Goal: Check status: Check status

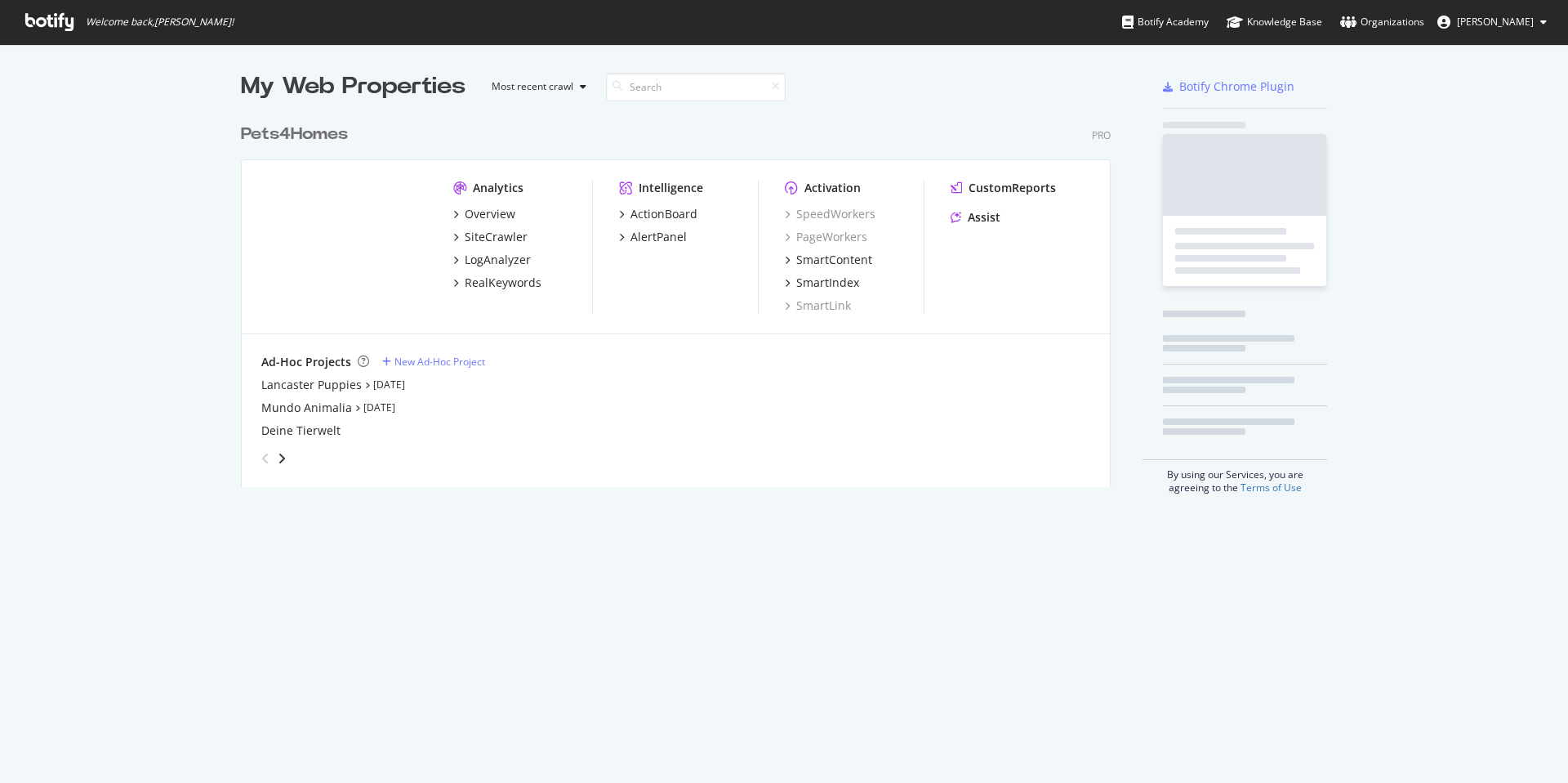
scroll to position [372, 871]
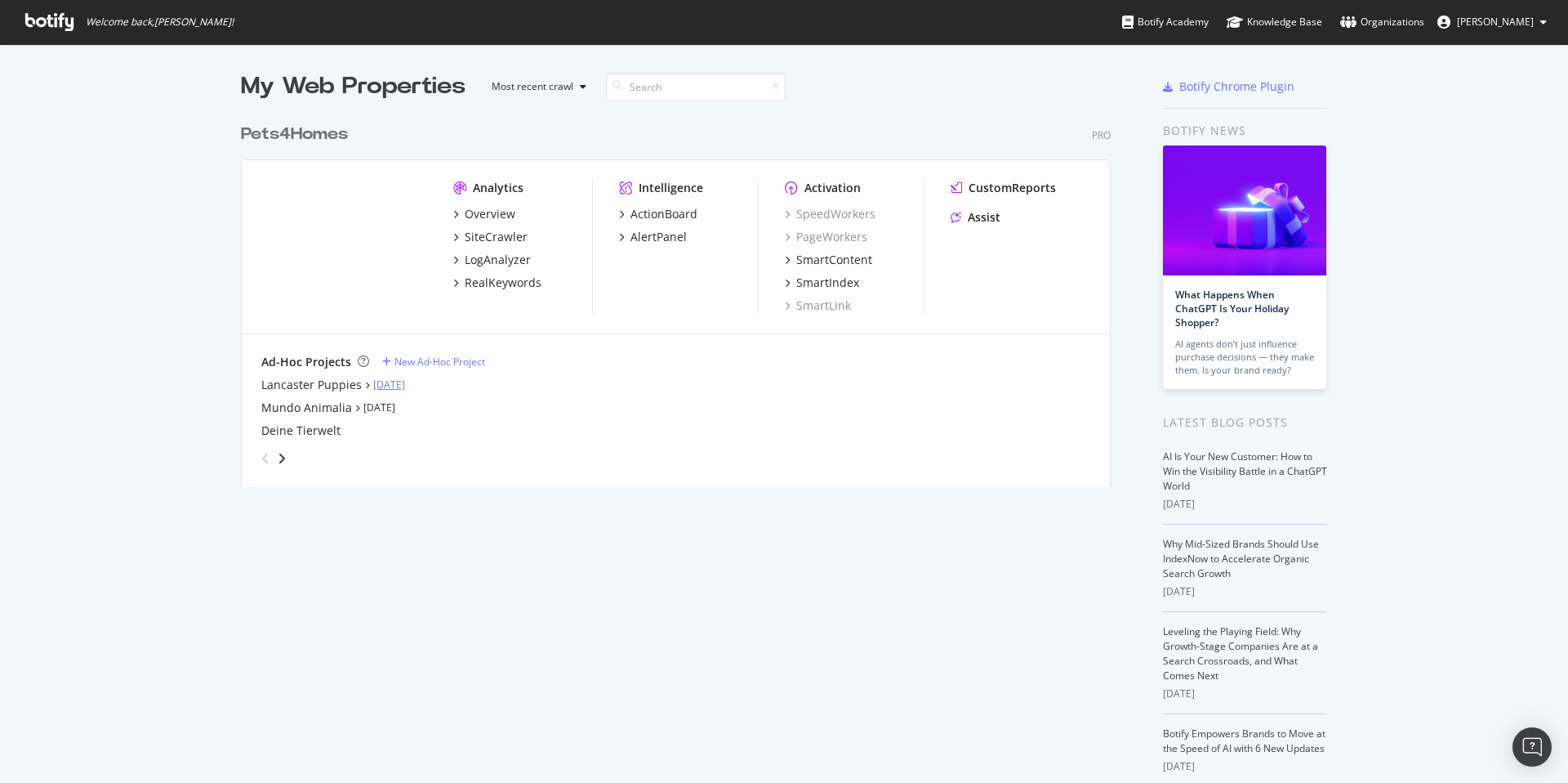
click at [374, 386] on link "[DATE]" at bounding box center [389, 385] width 31 height 14
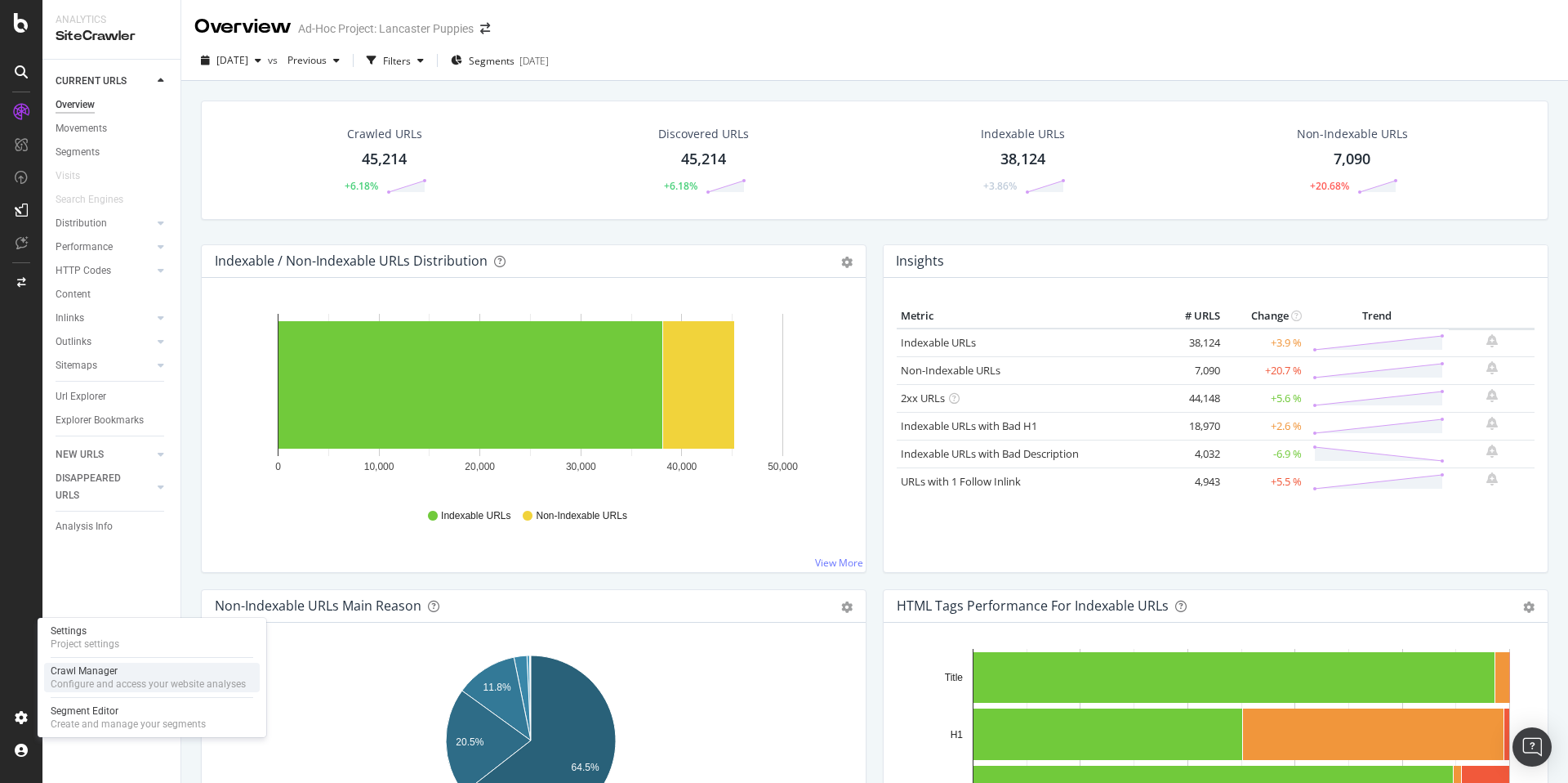
click at [108, 679] on div "Configure and access your website analyses" at bounding box center [148, 684] width 196 height 13
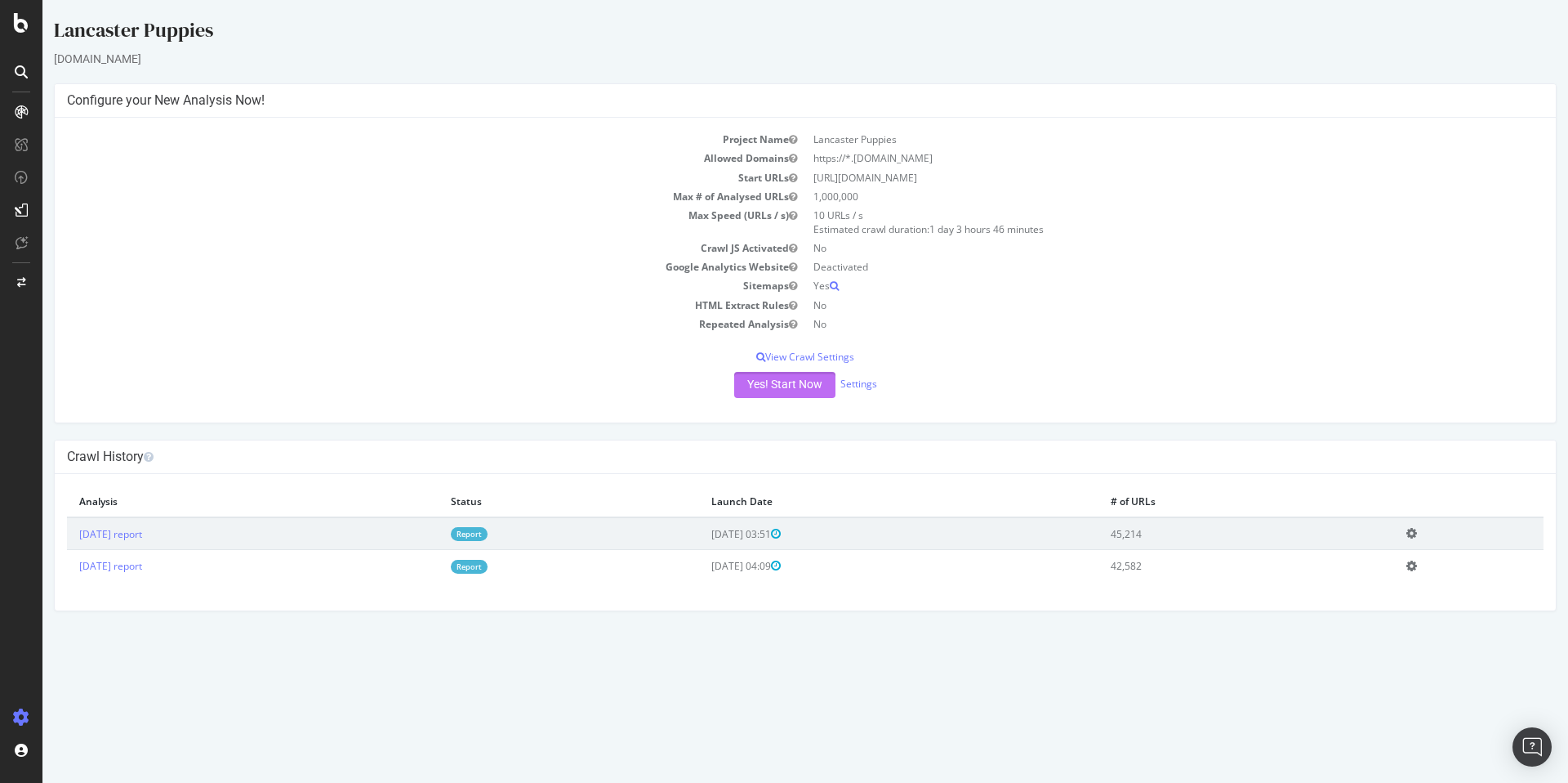
click at [802, 385] on button "Yes! Start Now" at bounding box center [784, 385] width 101 height 27
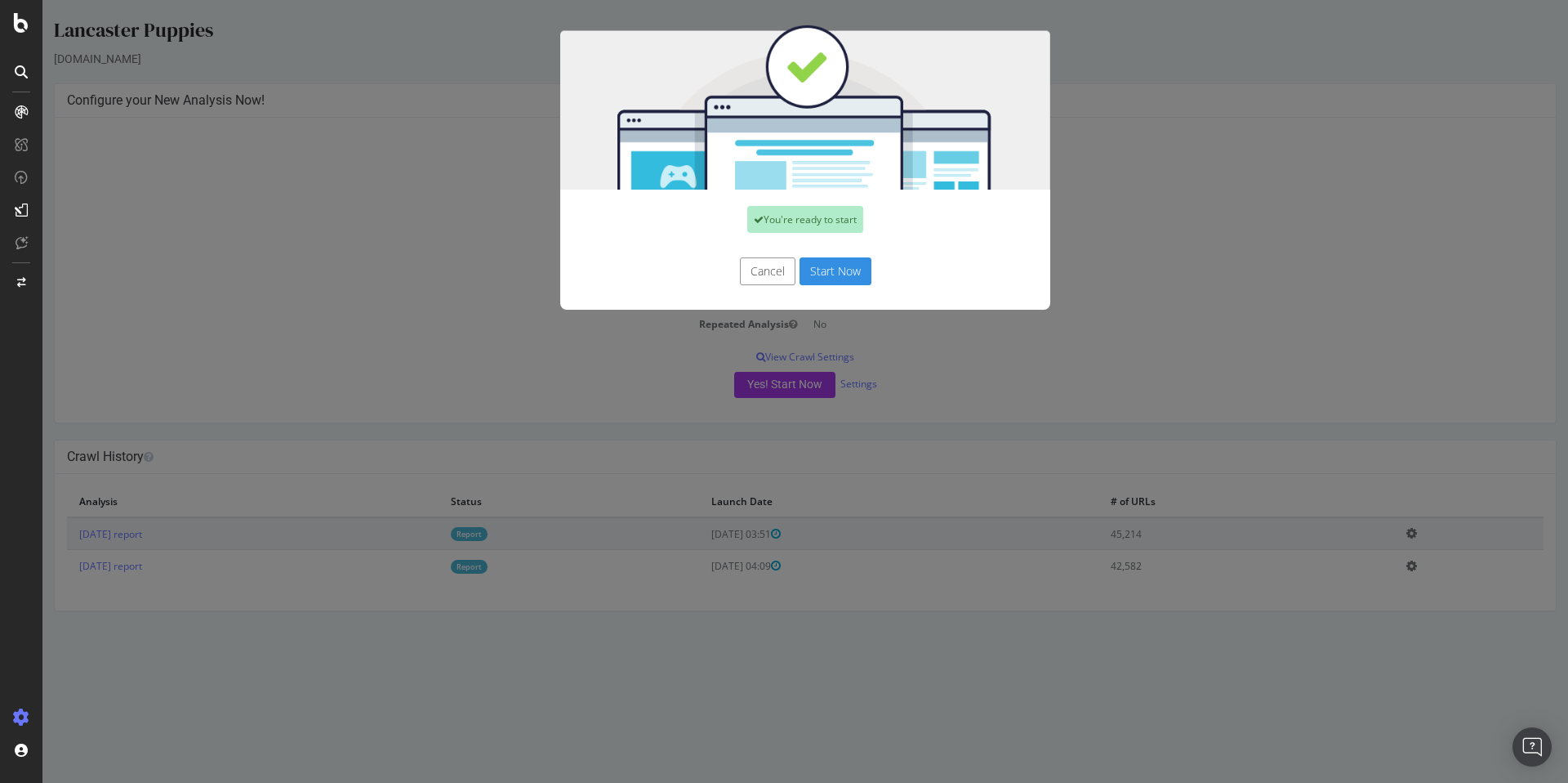
click at [826, 273] on button "Start Now" at bounding box center [835, 271] width 72 height 28
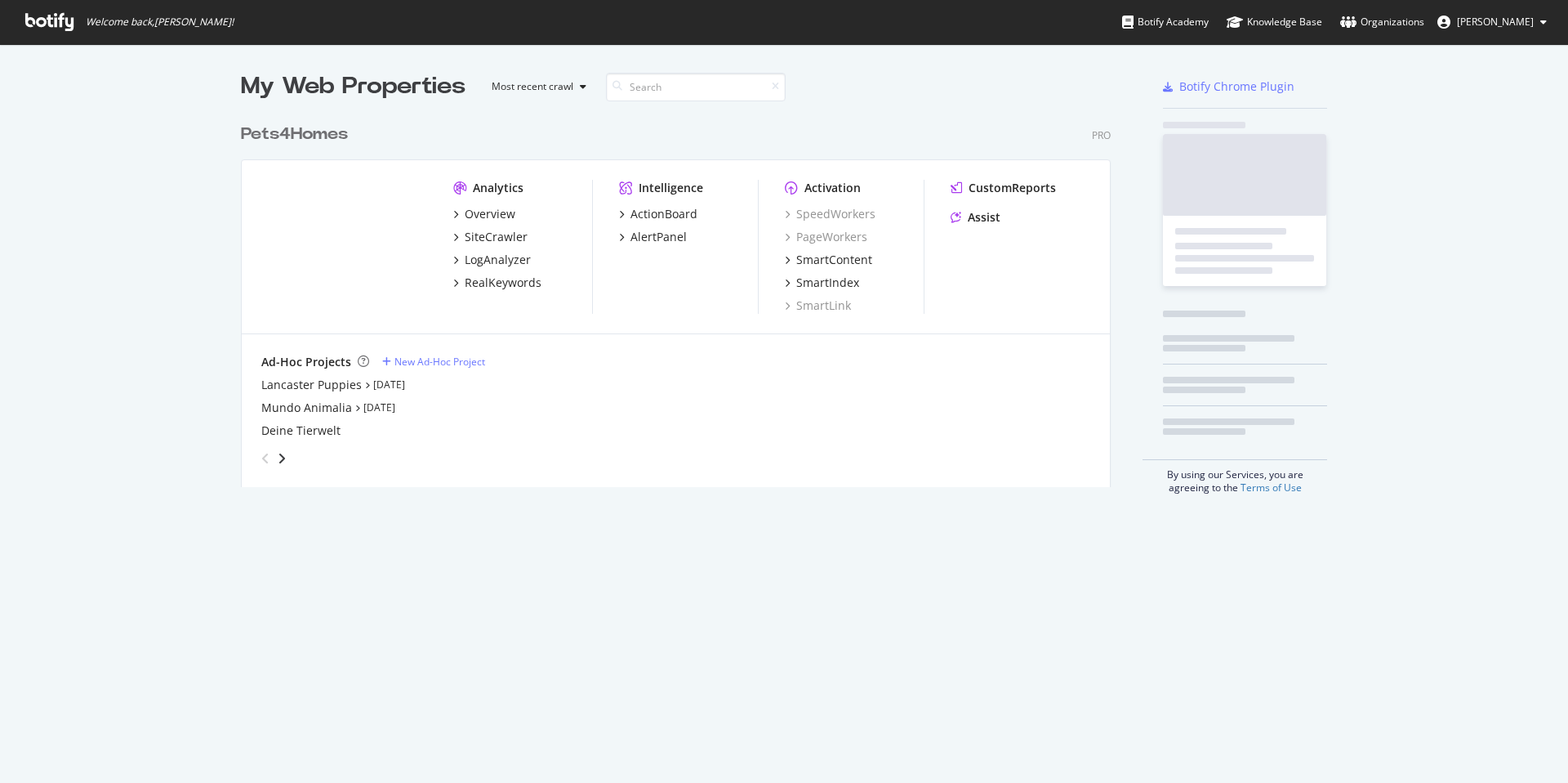
scroll to position [770, 1543]
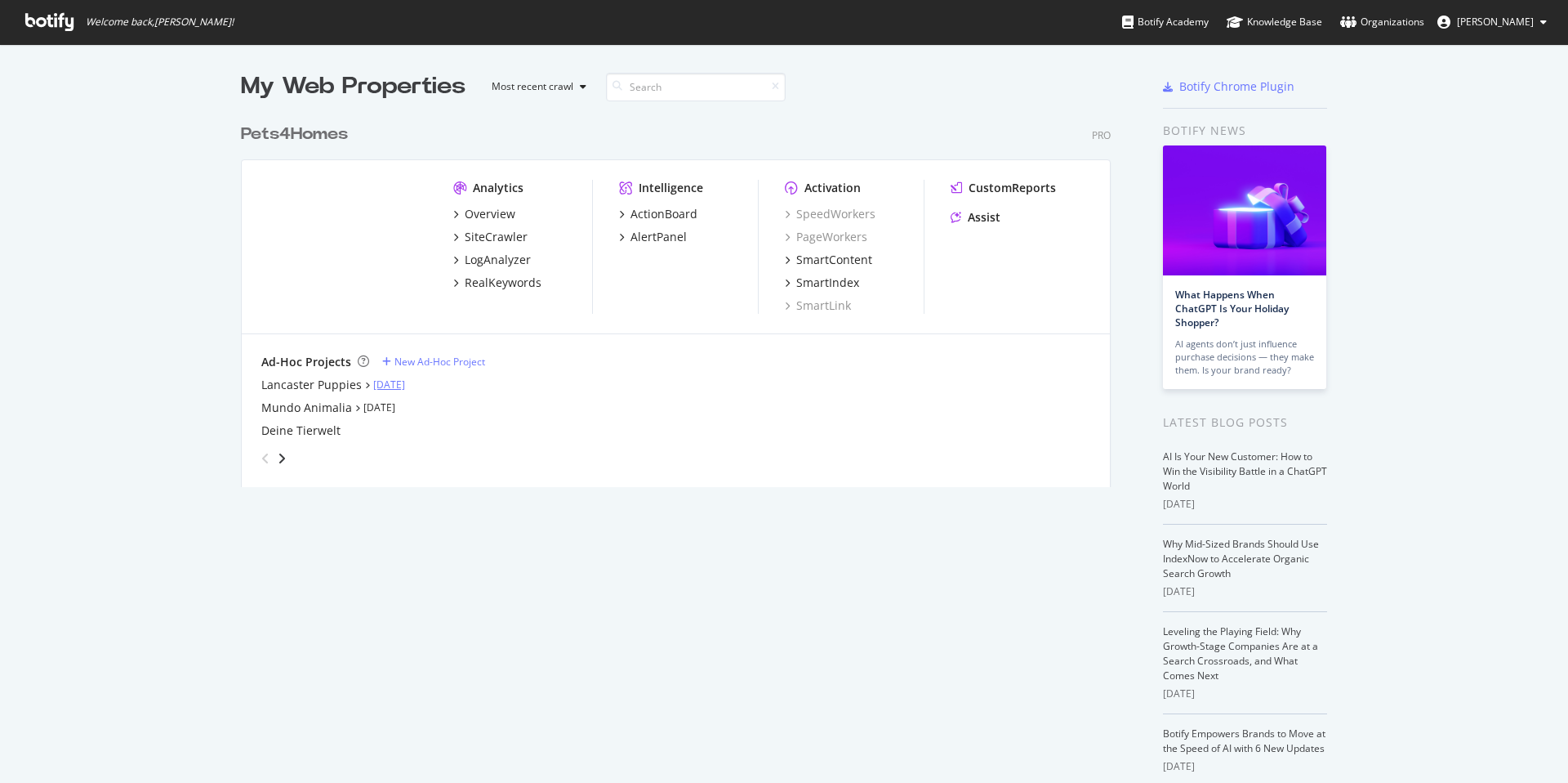
click at [380, 384] on link "[DATE]" at bounding box center [389, 385] width 31 height 14
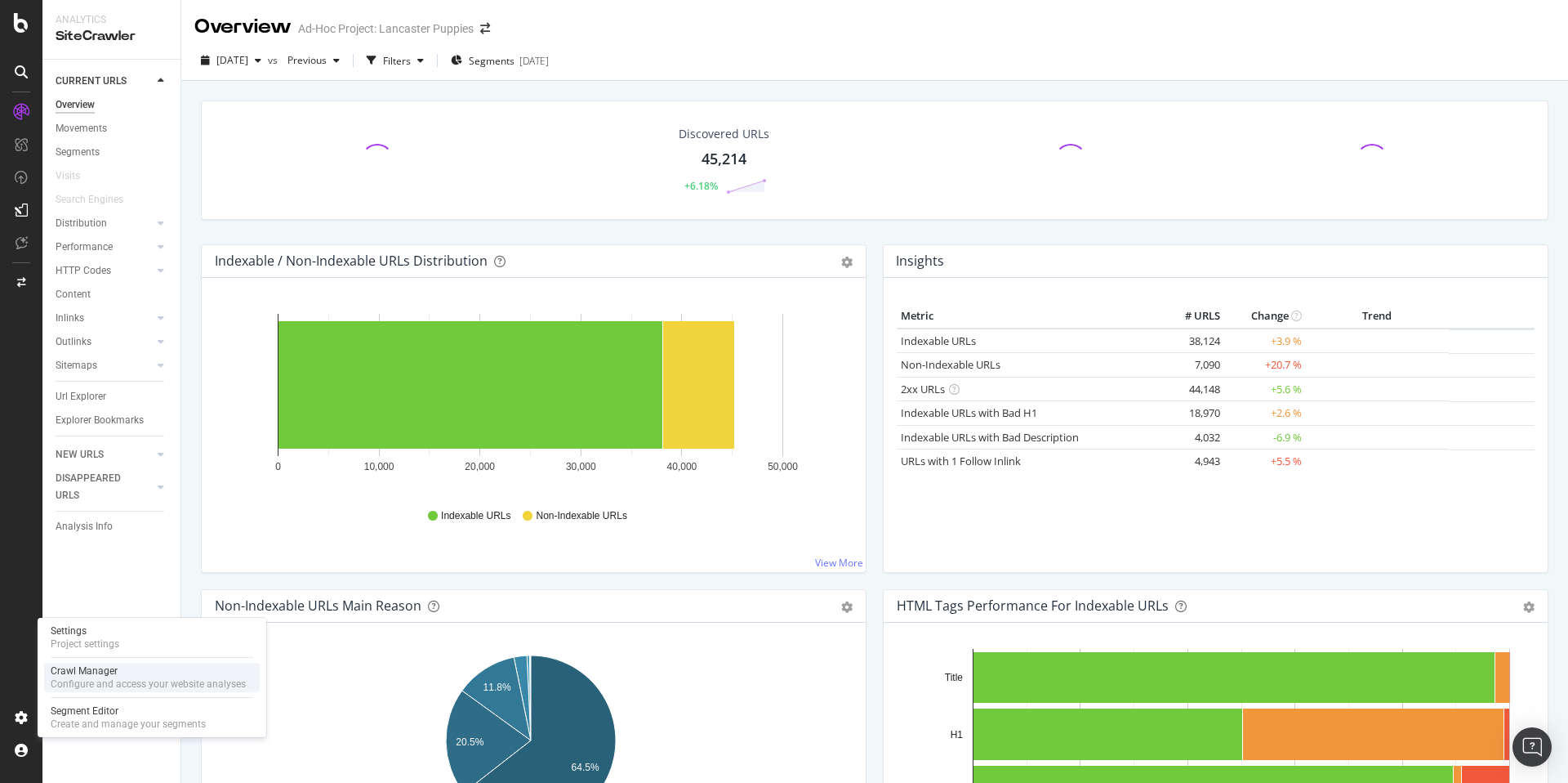
click at [73, 681] on div "Configure and access your website analyses" at bounding box center [148, 684] width 196 height 13
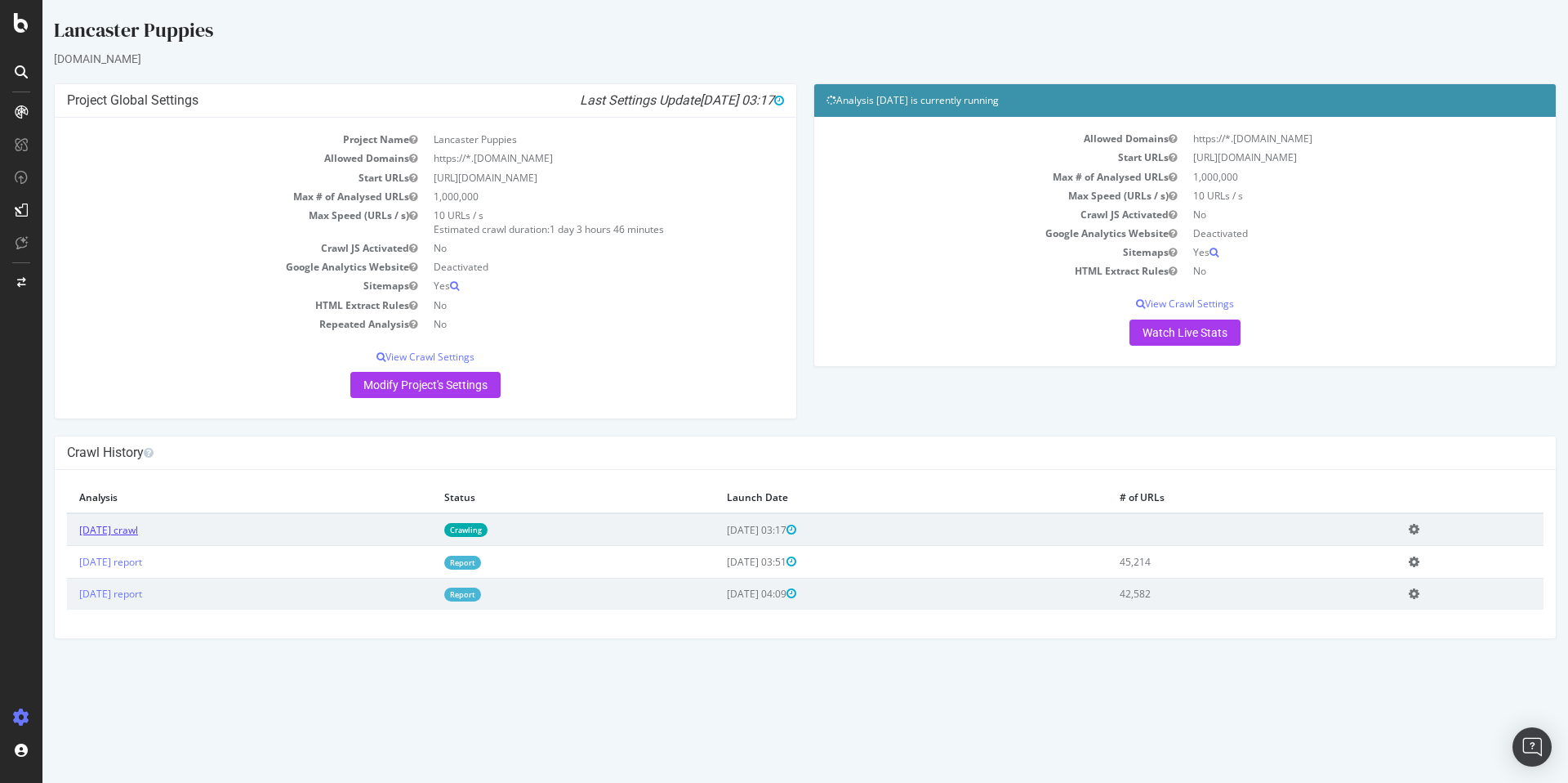
click at [138, 532] on link "[DATE] crawl" at bounding box center [109, 530] width 59 height 14
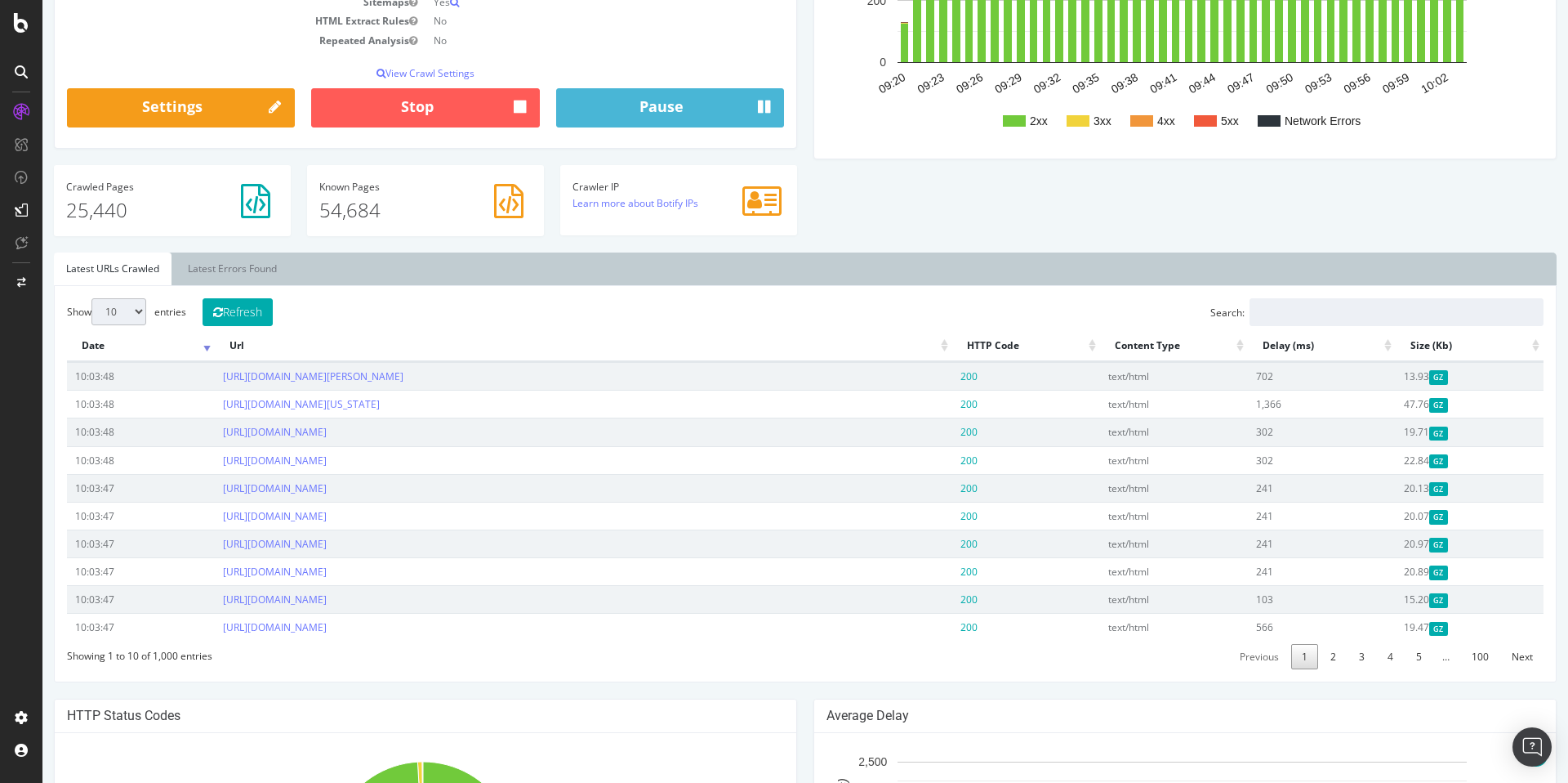
scroll to position [329, 0]
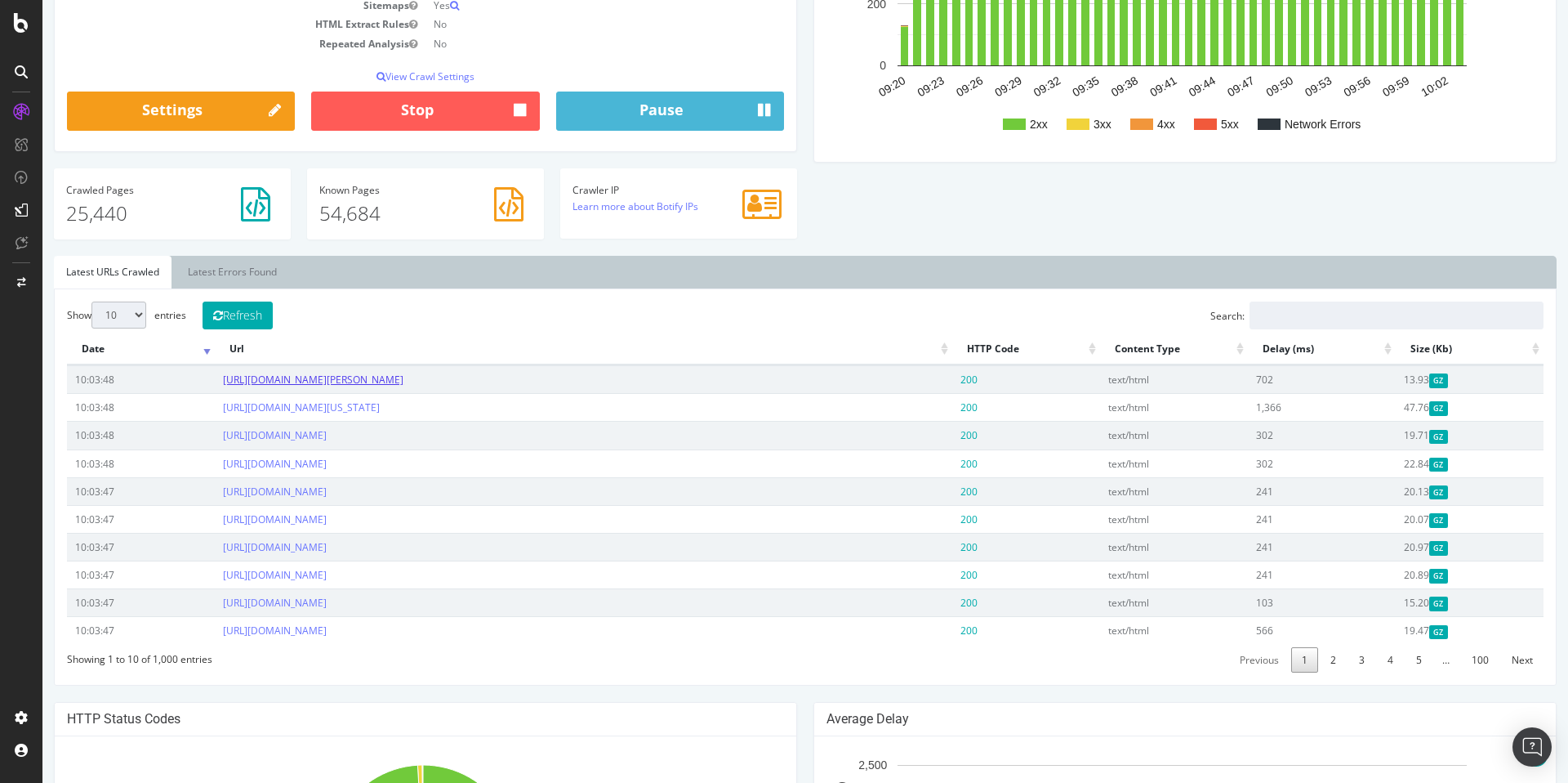
click at [403, 381] on link "[URL][DOMAIN_NAME][PERSON_NAME]" at bounding box center [314, 380] width 181 height 14
click at [405, 239] on div "Known Pages 61,467" at bounding box center [425, 204] width 237 height 71
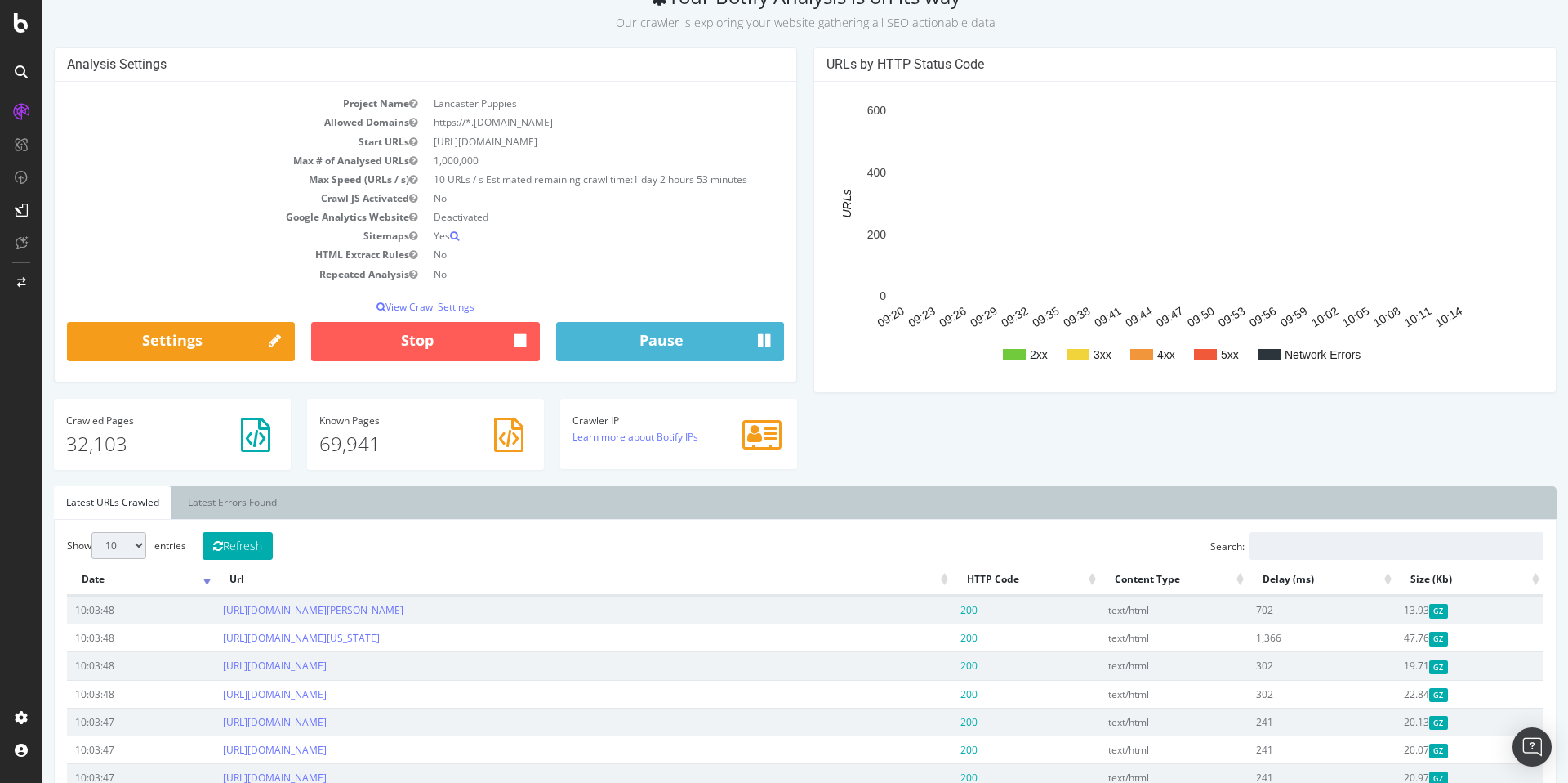
scroll to position [0, 0]
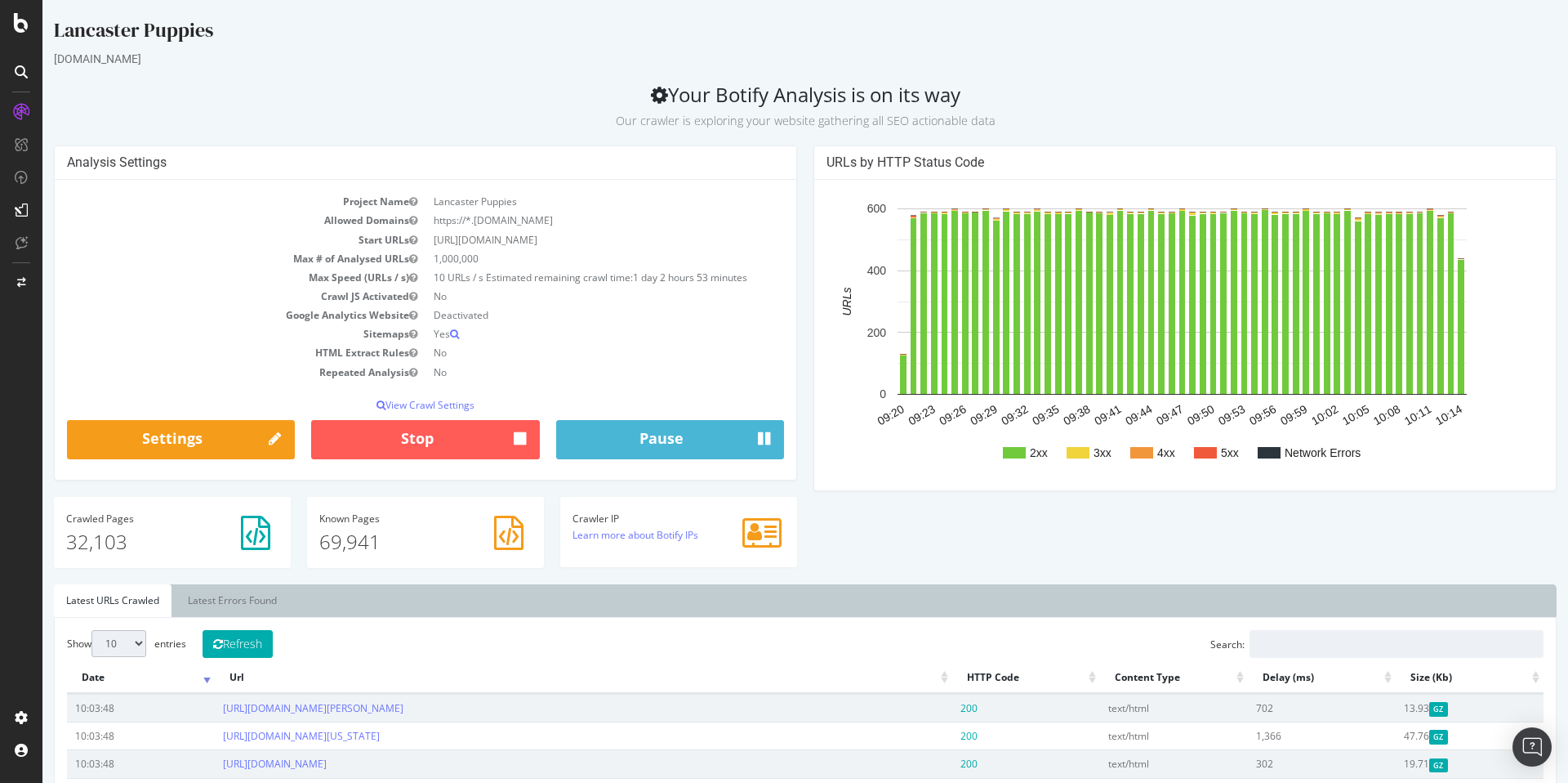
click at [545, 317] on td "Deactivated" at bounding box center [605, 315] width 359 height 19
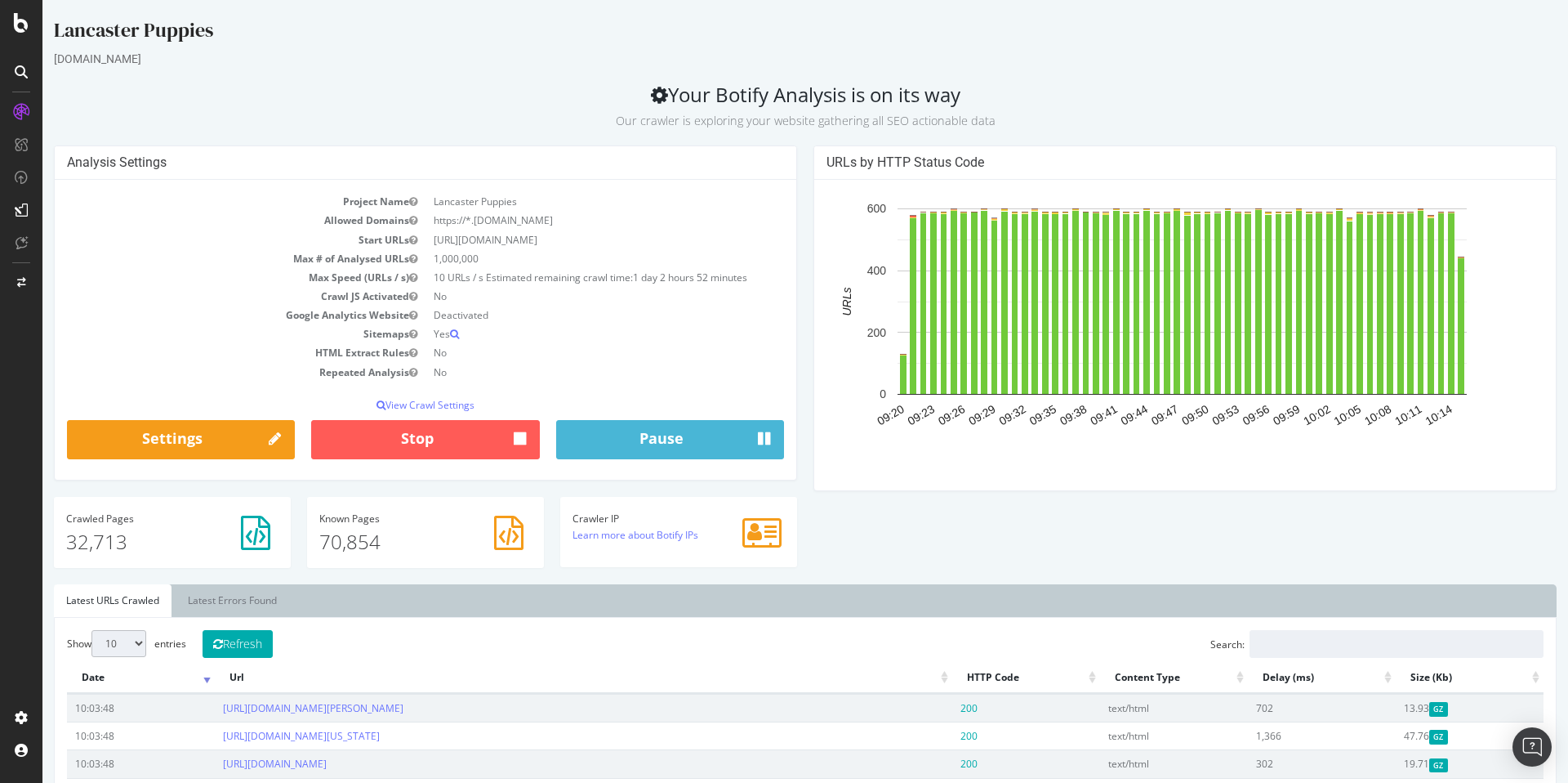
click at [635, 239] on td "[URL][DOMAIN_NAME]" at bounding box center [605, 239] width 359 height 19
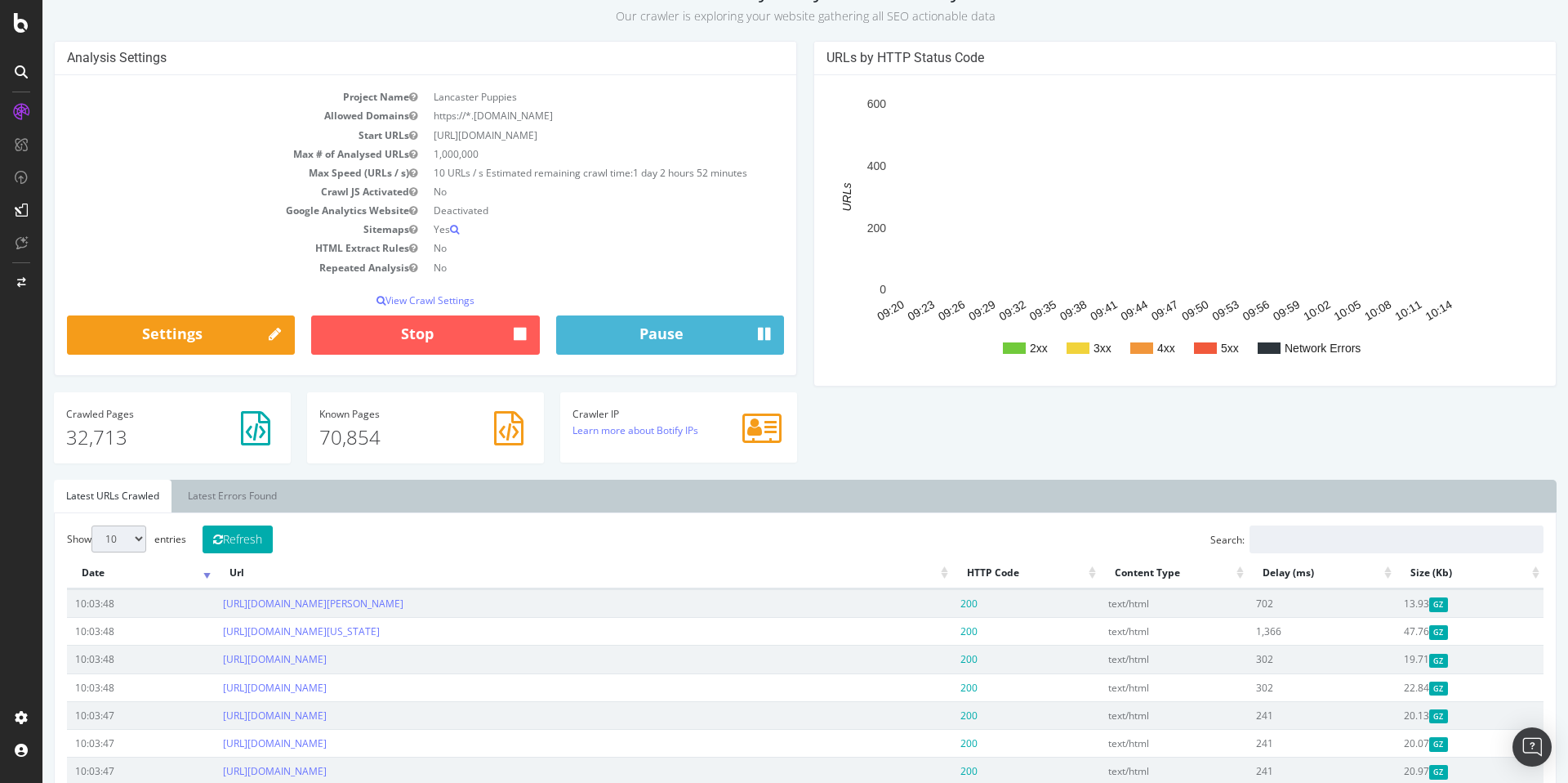
scroll to position [115, 0]
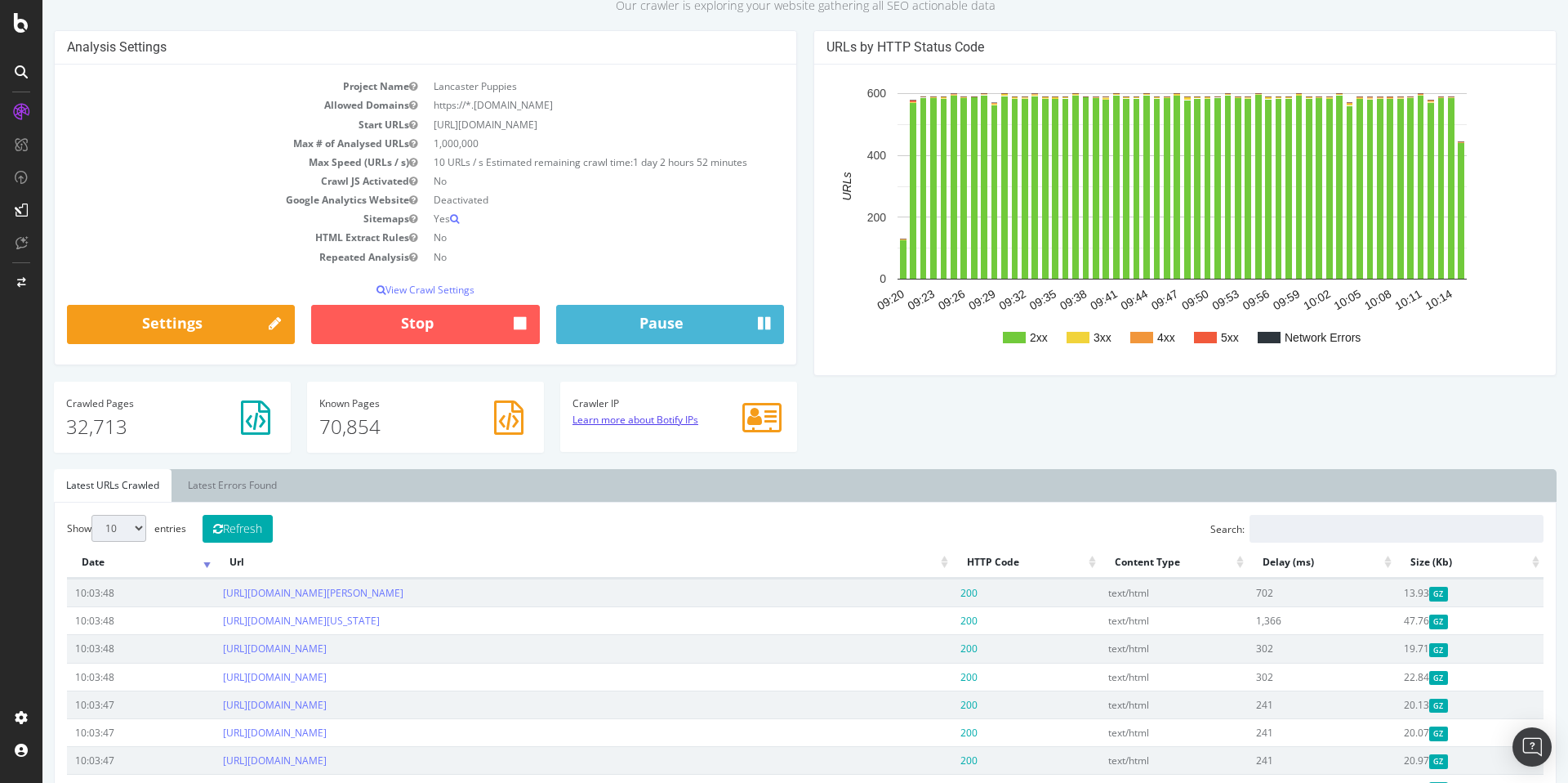
click at [630, 419] on link "Learn more about Botify IPs" at bounding box center [635, 420] width 126 height 14
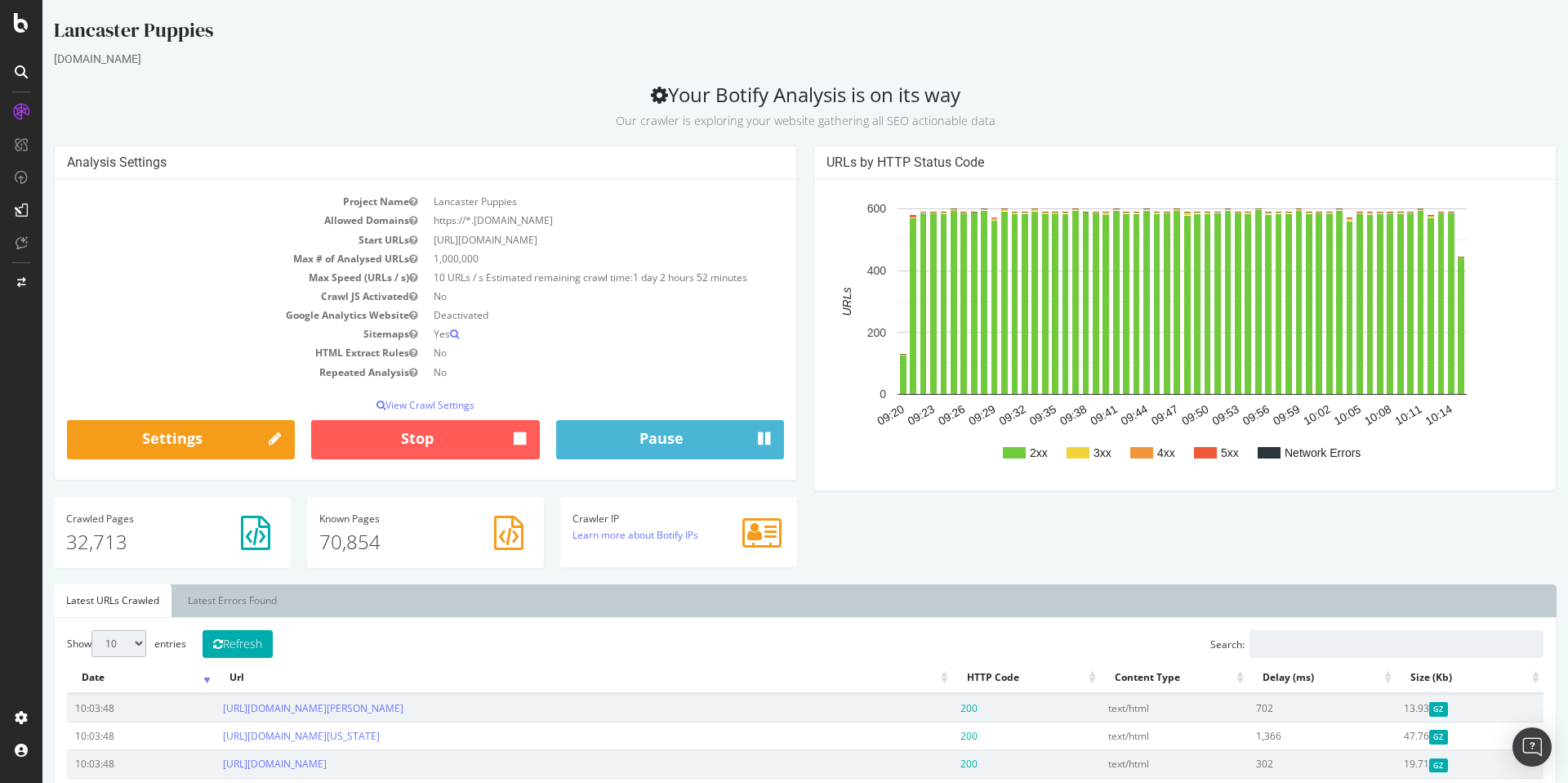
click at [497, 214] on td "https://*.[DOMAIN_NAME]" at bounding box center [605, 219] width 359 height 19
click at [524, 281] on td "10 URLs / s Estimated remaining crawl time: 1 day 2 hours 52 minutes" at bounding box center [605, 277] width 359 height 19
click at [243, 456] on link "Settings" at bounding box center [181, 440] width 228 height 39
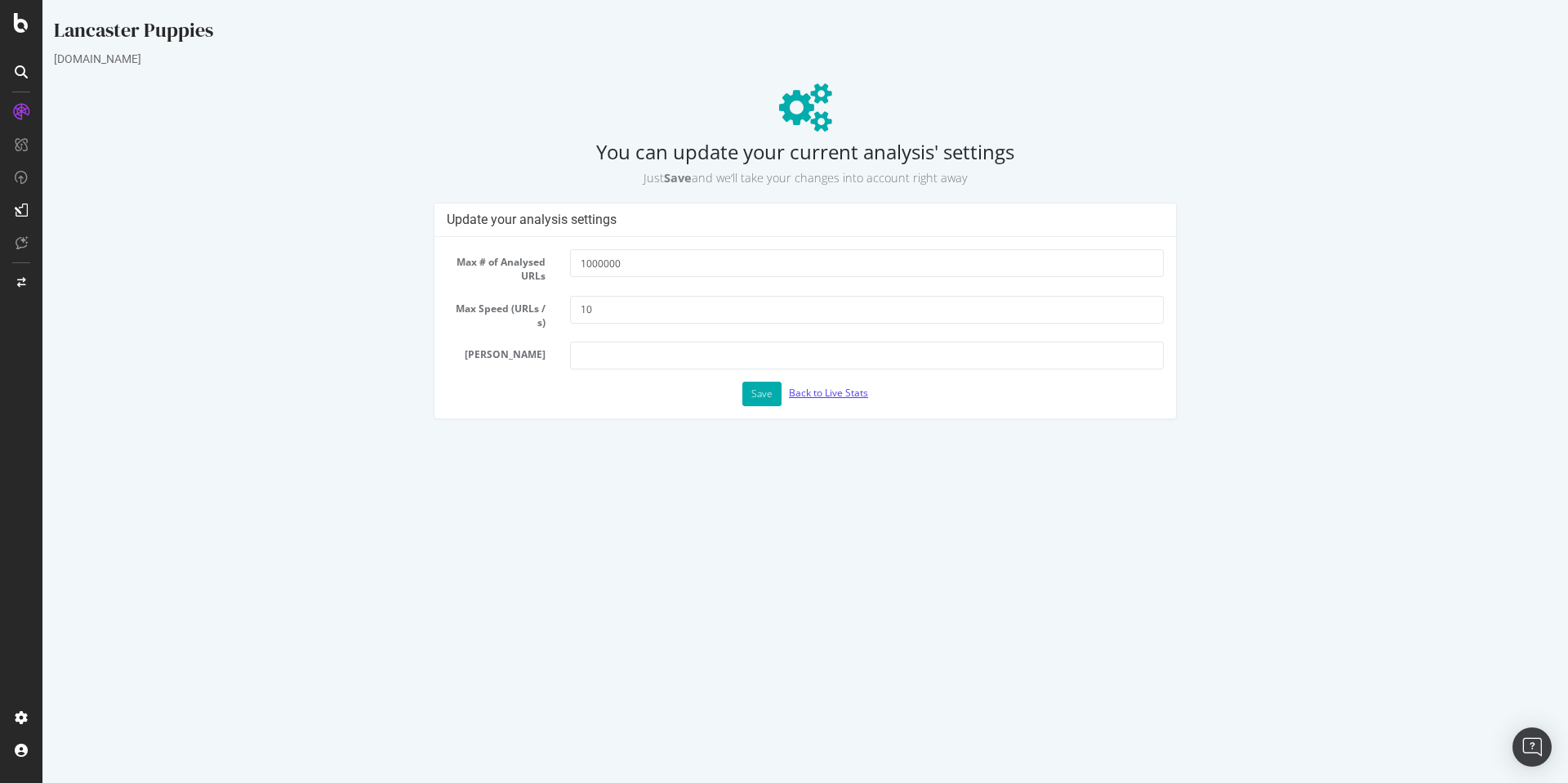
click at [836, 392] on link "Back to Live Stats" at bounding box center [829, 392] width 80 height 14
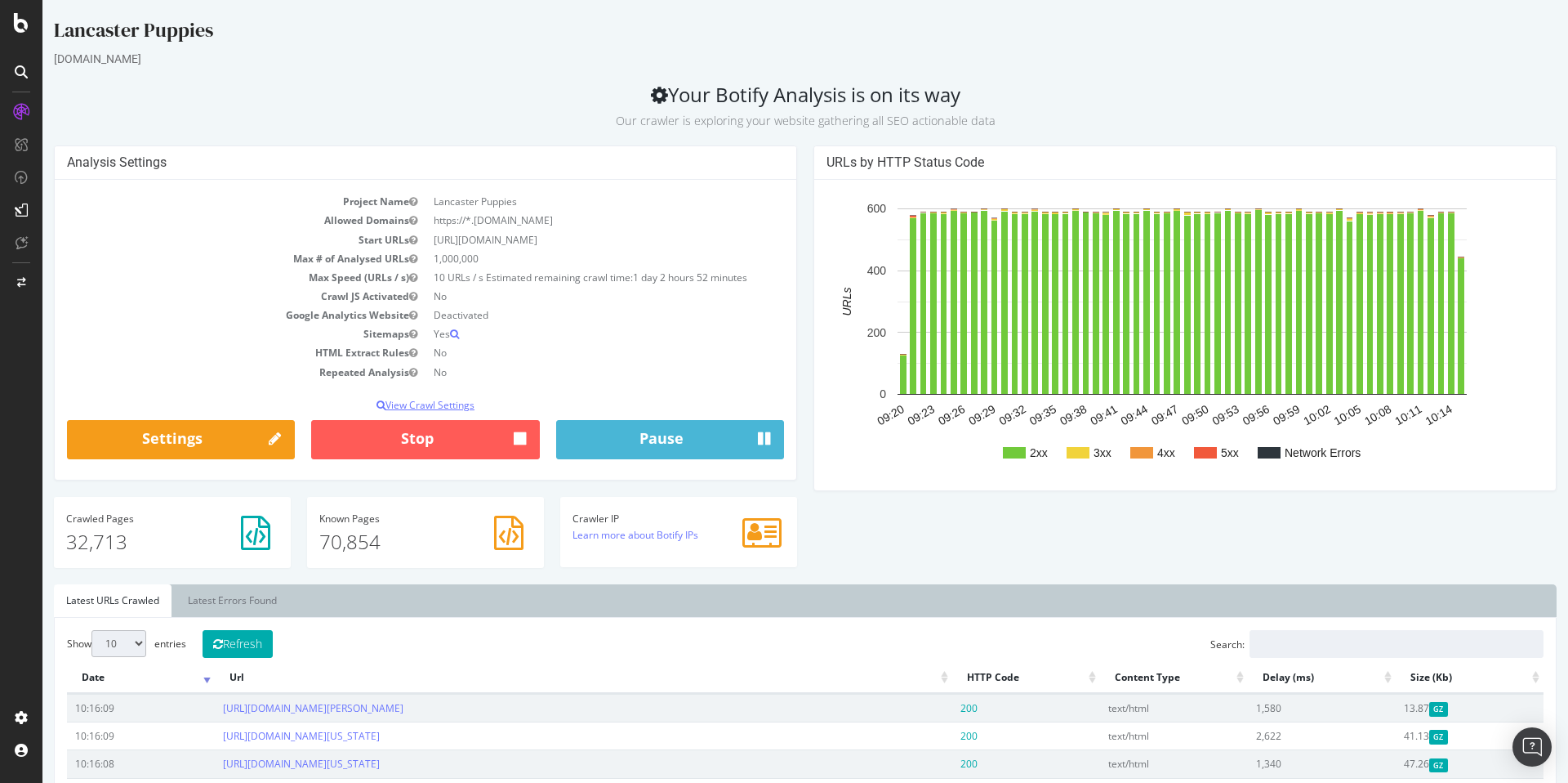
click at [454, 406] on p "View Crawl Settings" at bounding box center [425, 405] width 717 height 14
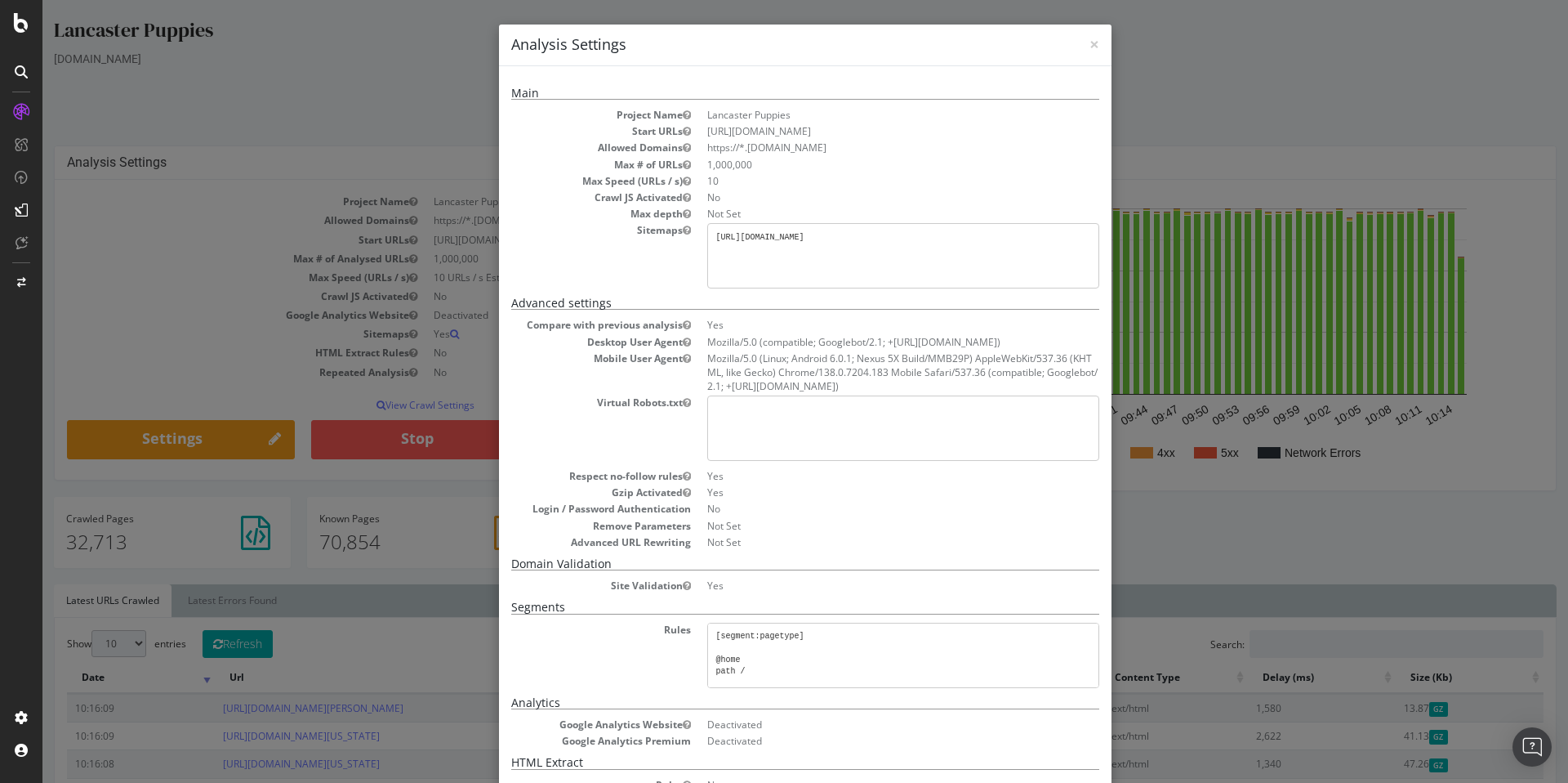
click at [834, 371] on dd "Mozilla/5.0 (Linux; Android 6.0.1; Nexus 5X Build/MMB29P) AppleWebKit/537.36 (K…" at bounding box center [903, 372] width 392 height 41
drag, startPoint x: 889, startPoint y: 386, endPoint x: 568, endPoint y: 345, distance: 323.6
click at [568, 345] on dl "Compare with previous analysis Yes Desktop User Agent Mozilla/5.0 (compatible; …" at bounding box center [805, 433] width 588 height 230
copy dl "Desktop User Agent Mozilla/5.0 (compatible; Googlebot/2.1; +http://www.google.c…"
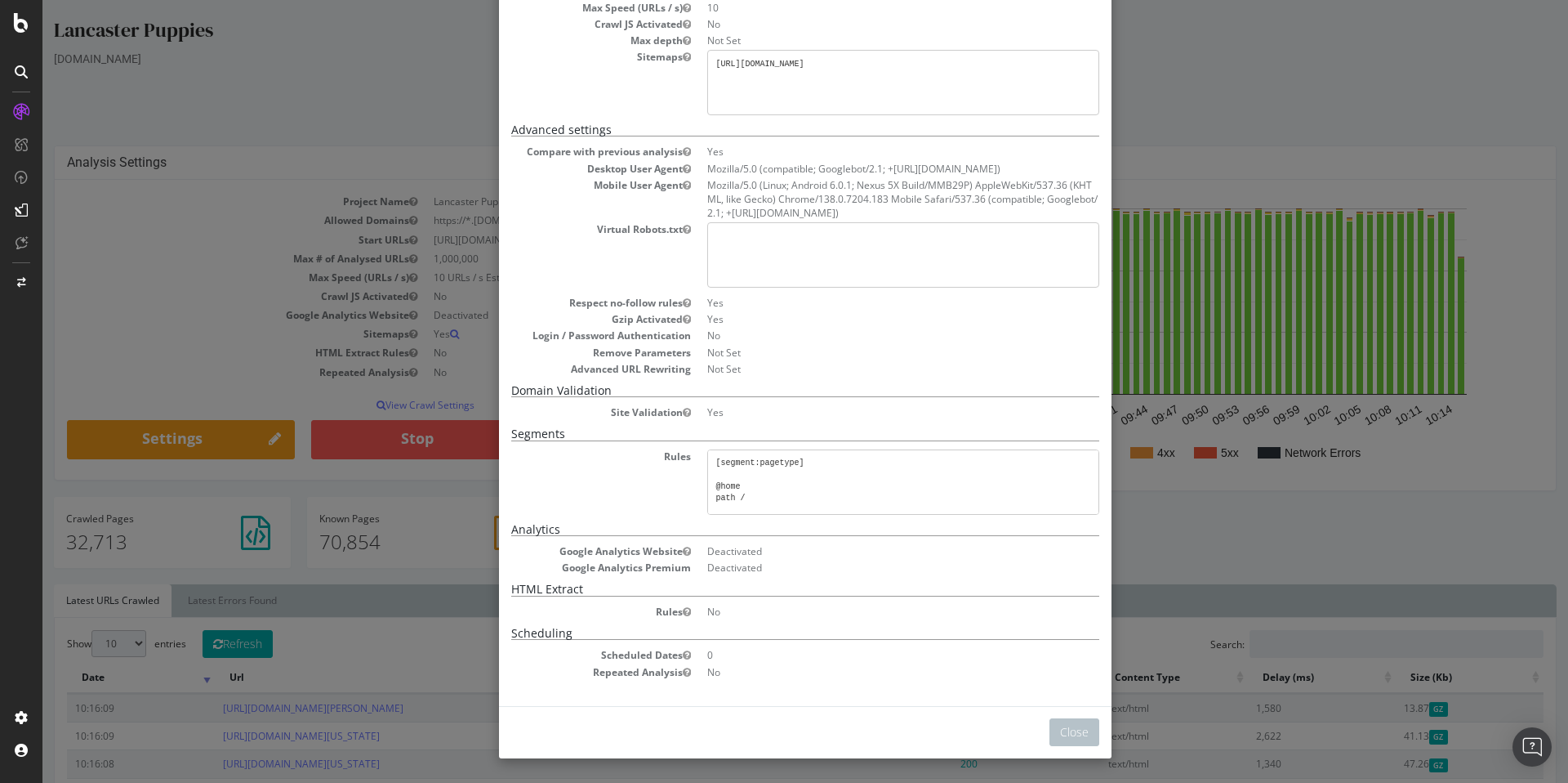
click at [1226, 151] on div "× Close Analysis Settings Main Project Name Lancaster Puppies Start URLs https:…" at bounding box center [805, 392] width 1526 height 783
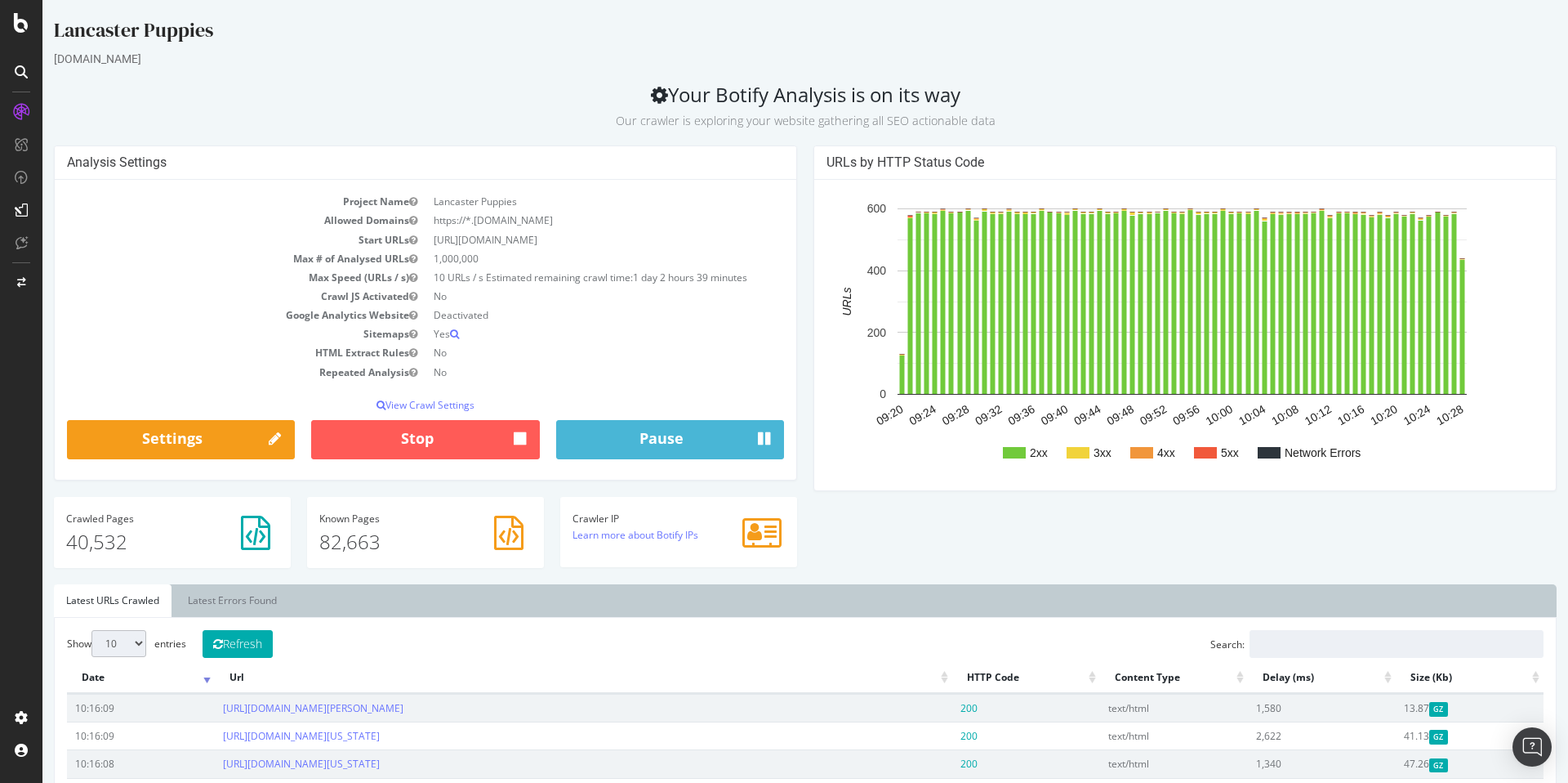
click at [934, 529] on div "Analysis Settings Project Name Lancaster Puppies Allowed Domains https://*.lanc…" at bounding box center [805, 365] width 1519 height 439
click at [1033, 88] on h2 "Your Botify Analysis is on its way Our crawler is exploring your website gather…" at bounding box center [805, 106] width 1503 height 46
click at [17, 15] on icon at bounding box center [21, 23] width 15 height 20
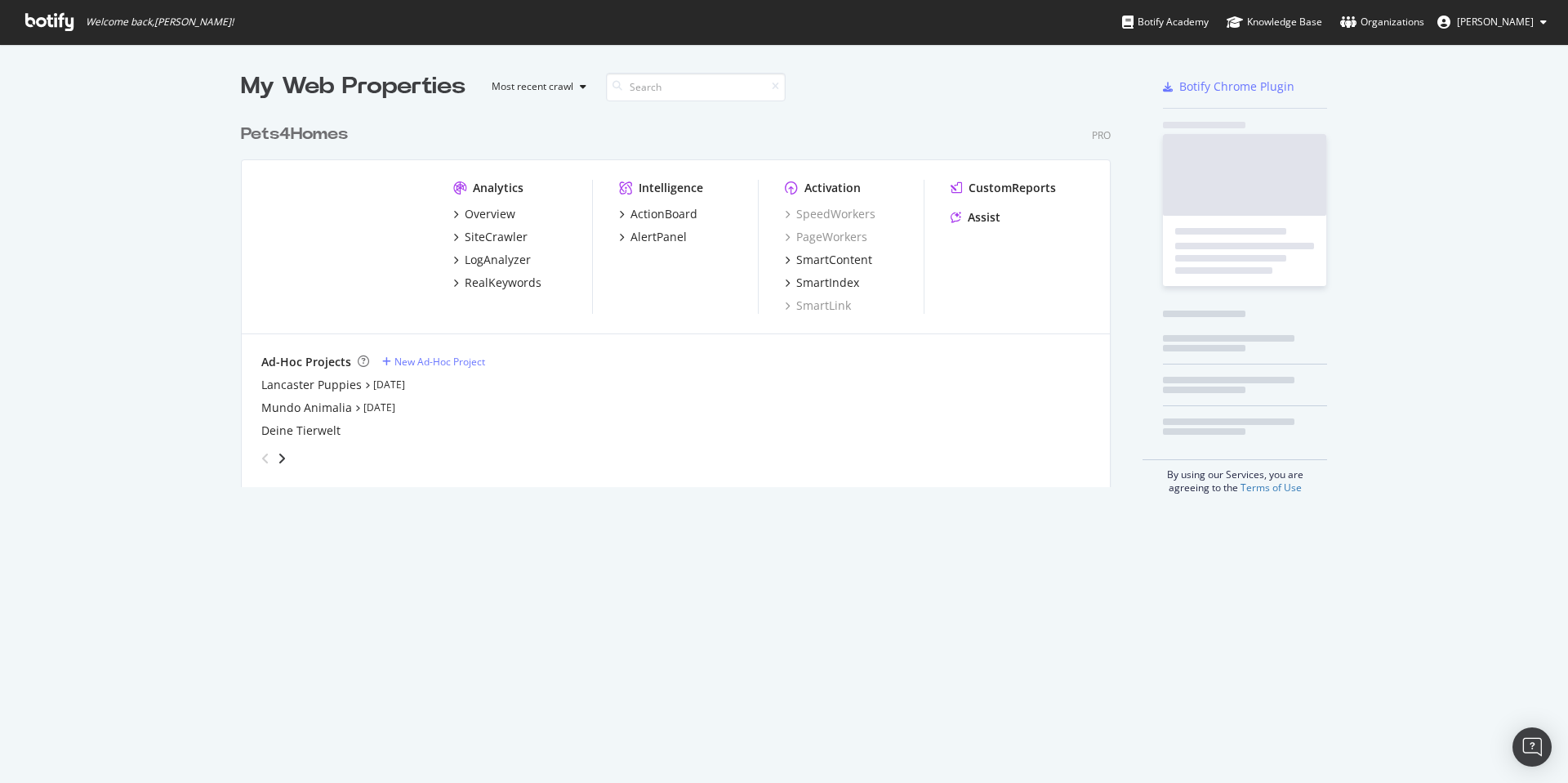
scroll to position [770, 1543]
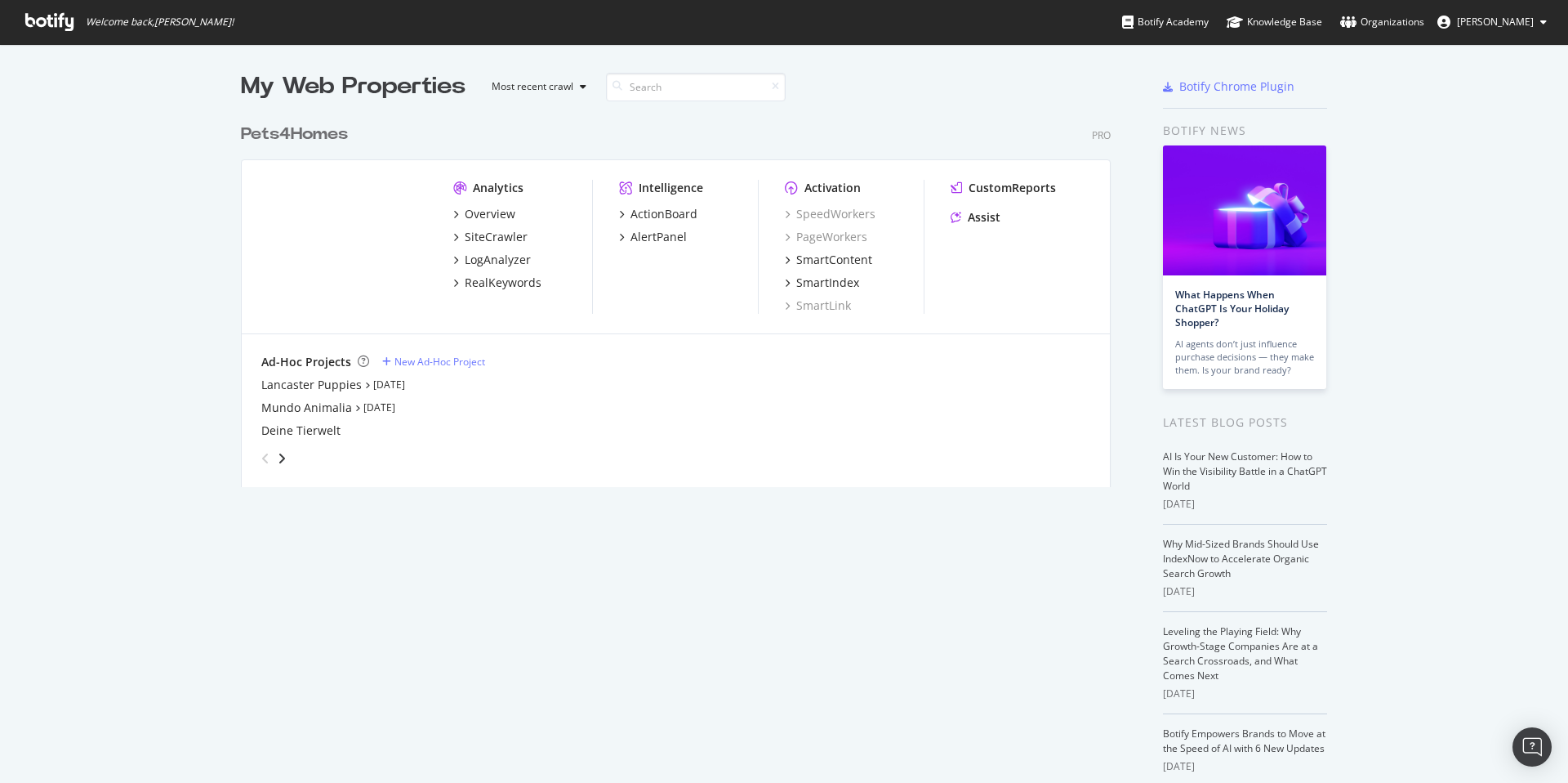
click at [772, 524] on div "My Web Properties Most recent crawl Pets4Homes Pro Analytics Overview SiteCrawl…" at bounding box center [692, 452] width 902 height 763
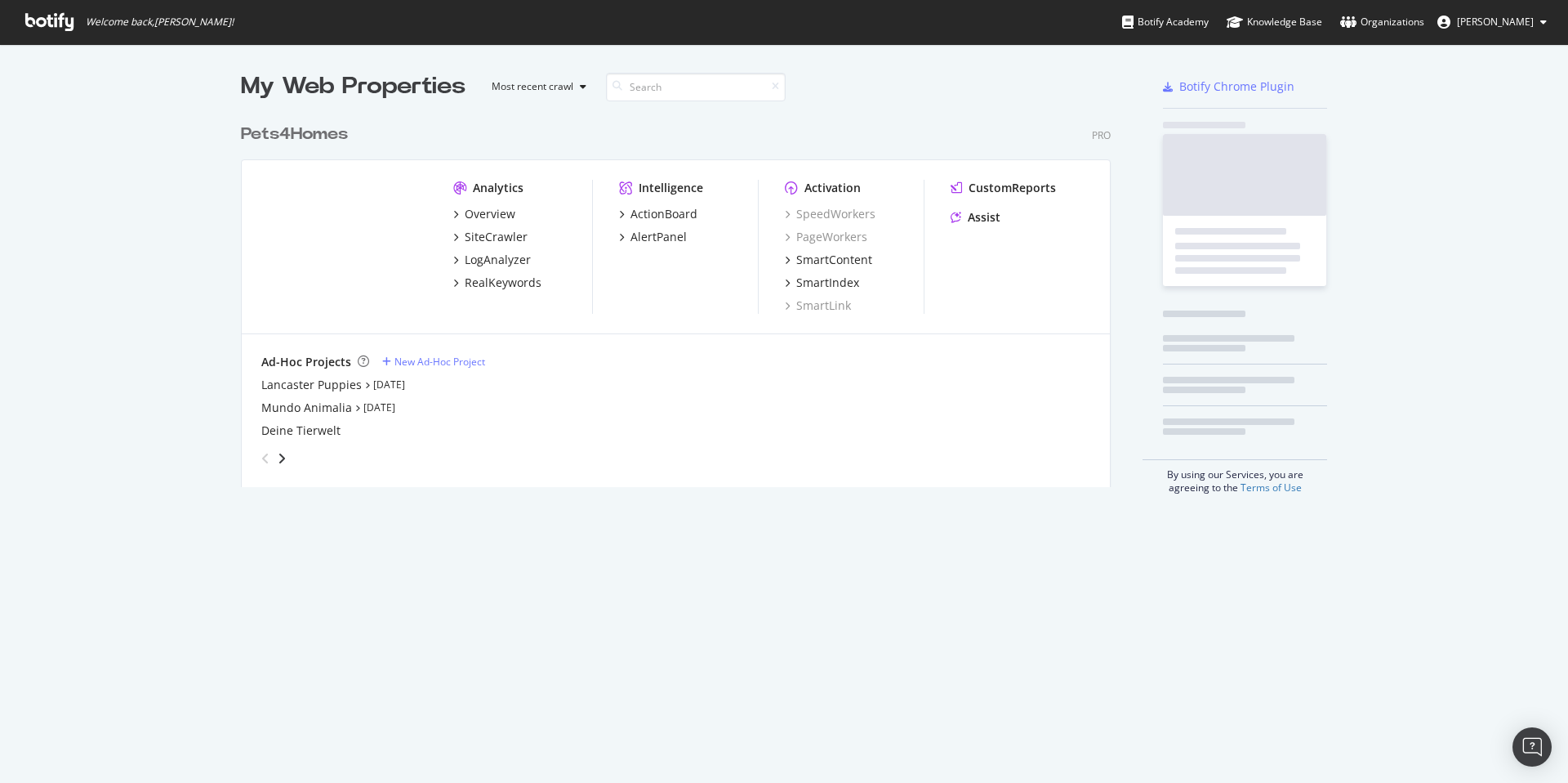
scroll to position [372, 871]
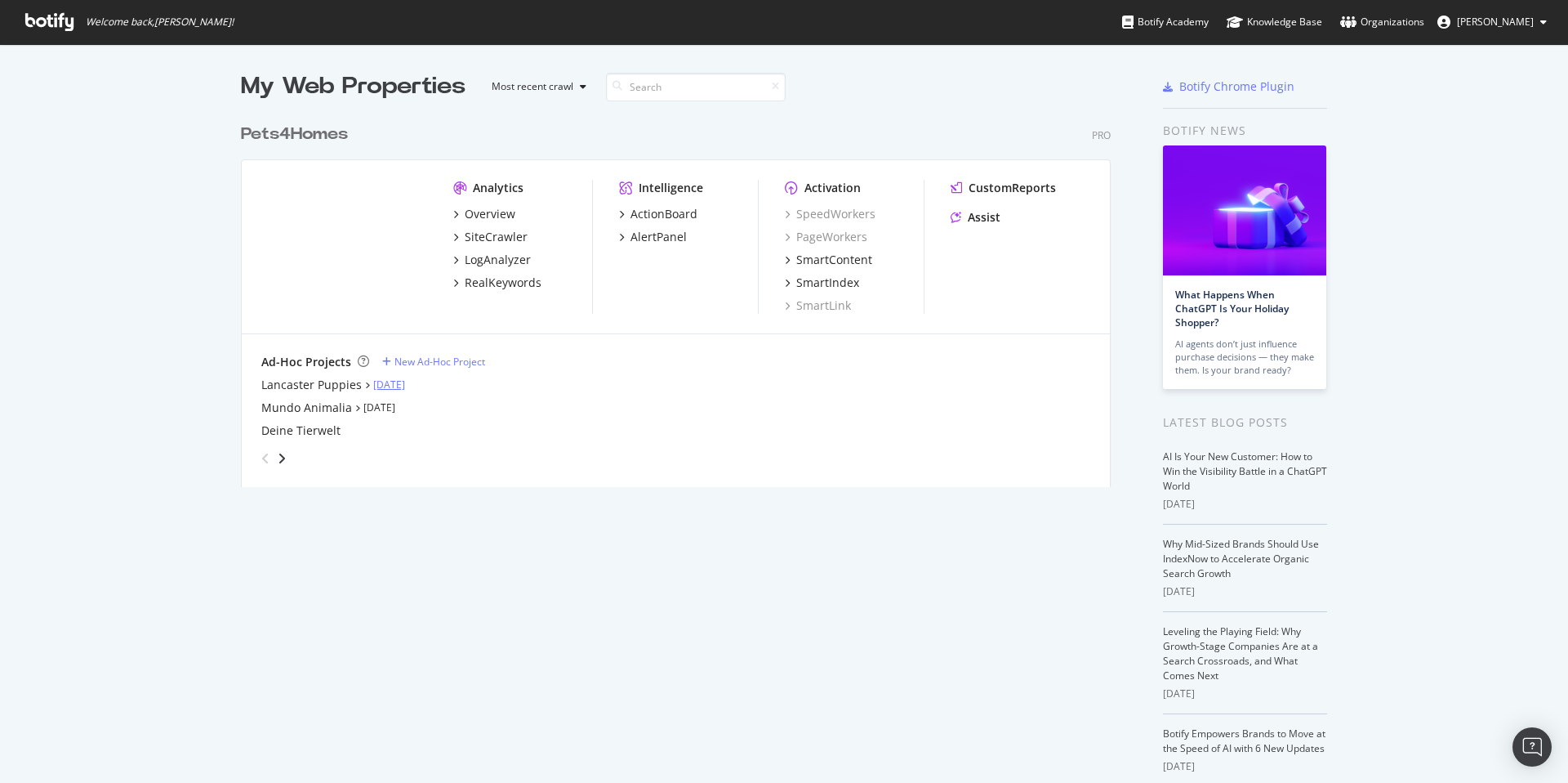
click at [398, 388] on link "[DATE]" at bounding box center [389, 385] width 31 height 14
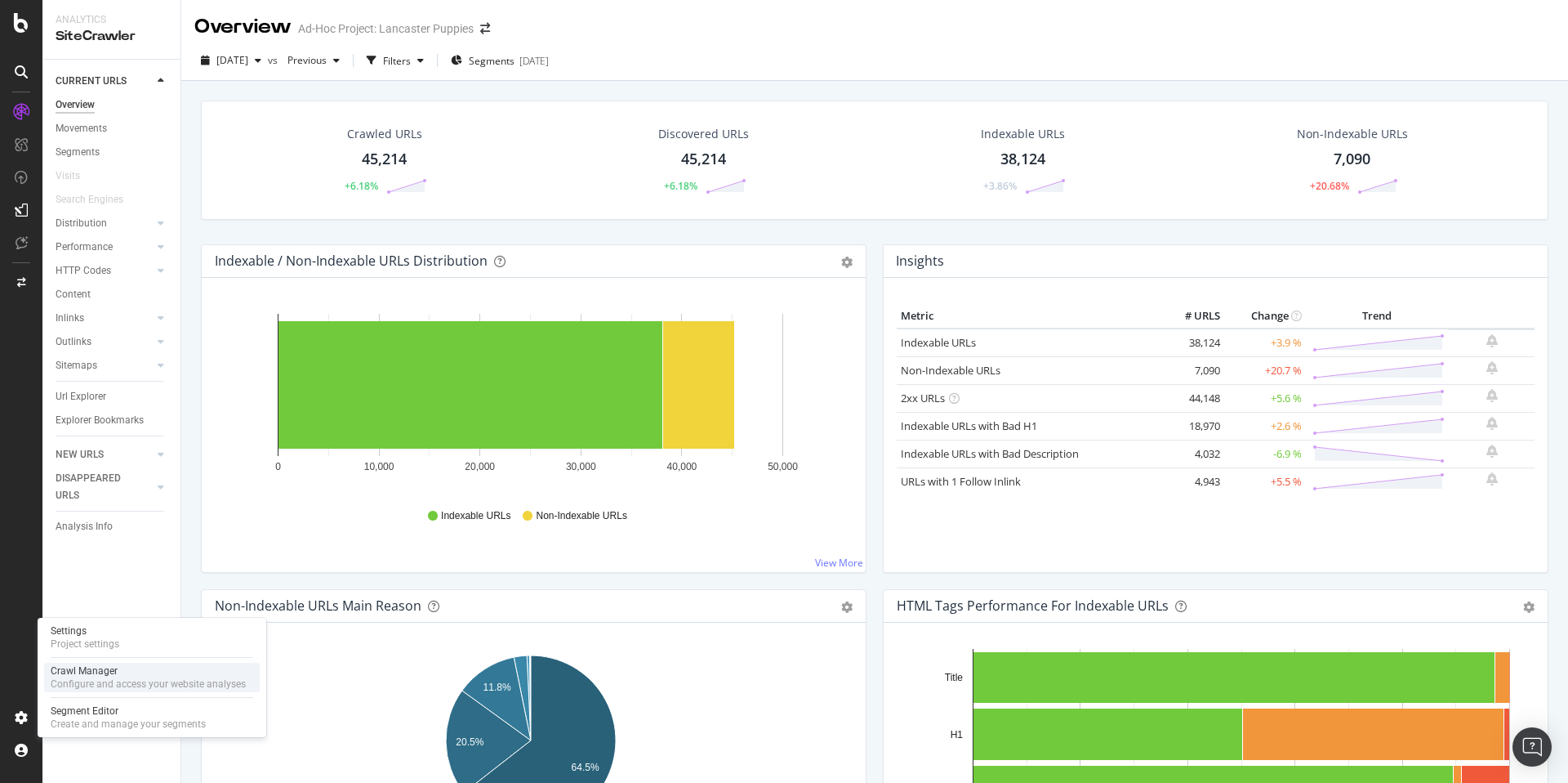
click at [77, 684] on div "Configure and access your website analyses" at bounding box center [148, 684] width 196 height 13
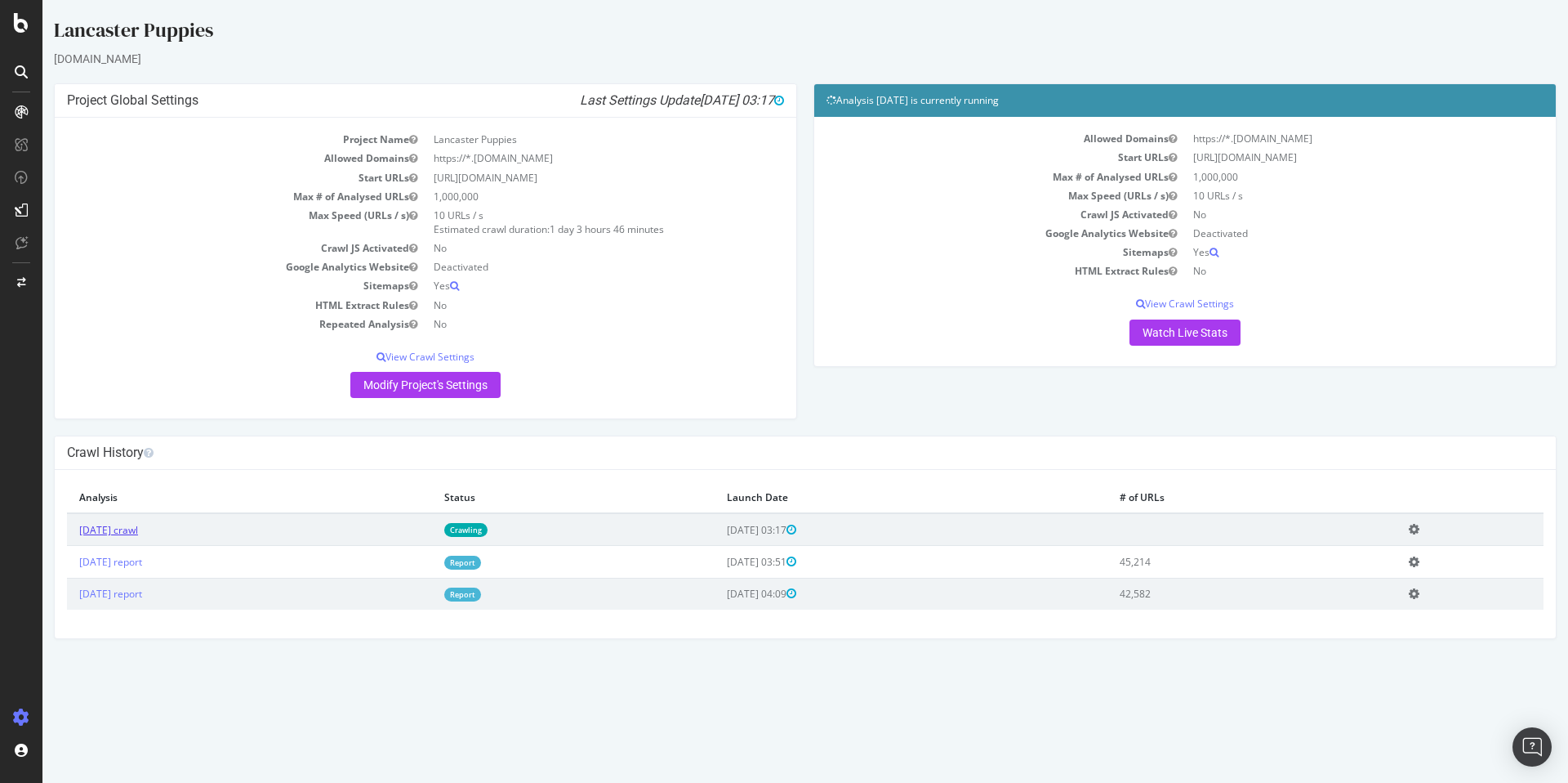
click at [138, 532] on link "[DATE] crawl" at bounding box center [109, 530] width 59 height 14
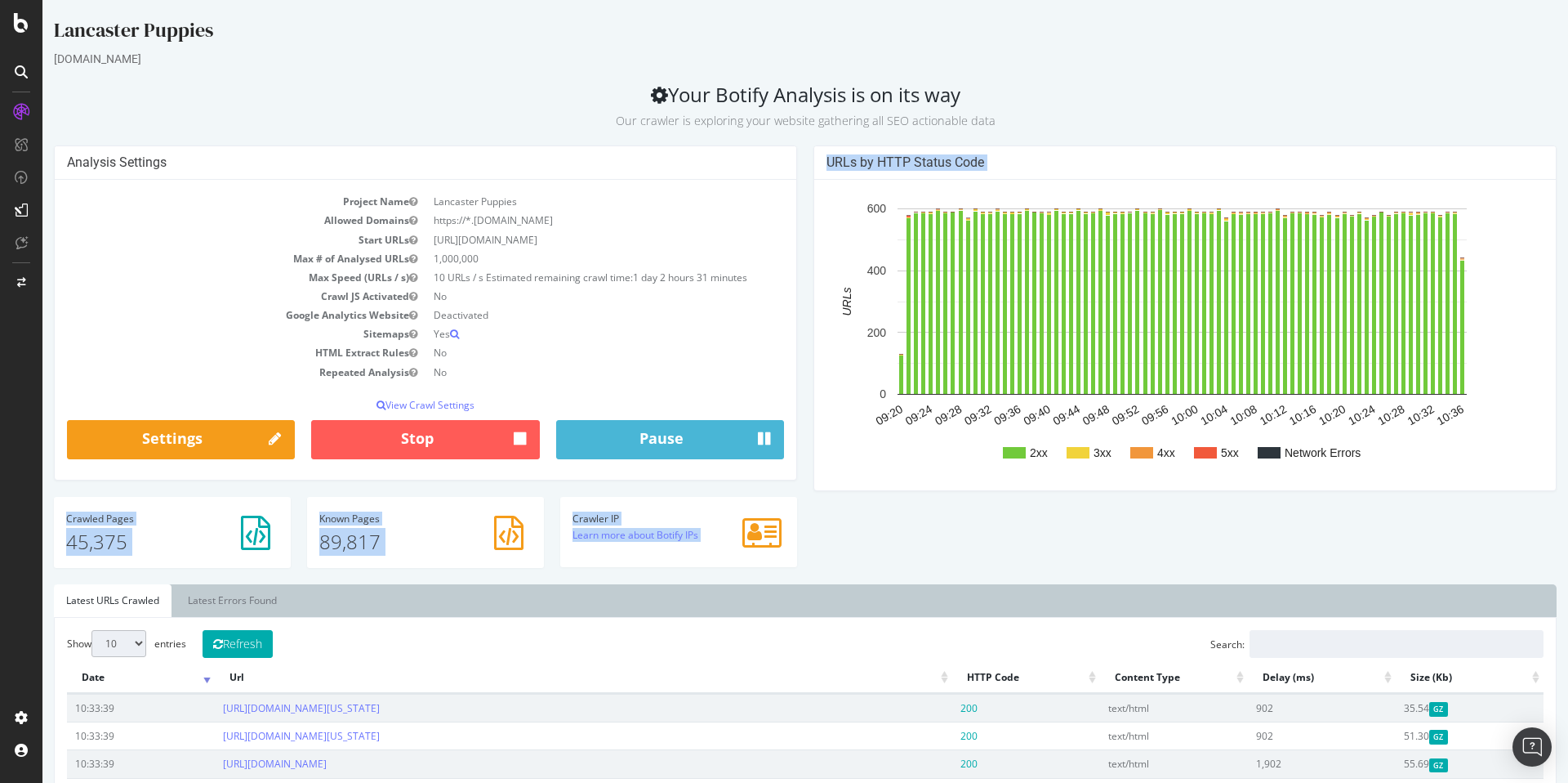
drag, startPoint x: 856, startPoint y: 530, endPoint x: 67, endPoint y: 519, distance: 789.1
click at [67, 519] on div "Analysis Settings Project Name [GEOGRAPHIC_DATA] Puppies Allowed Domains https:…" at bounding box center [805, 365] width 1519 height 439
click at [67, 519] on h4 "Crawled Pages" at bounding box center [172, 518] width 212 height 11
drag, startPoint x: 875, startPoint y: 531, endPoint x: 63, endPoint y: 515, distance: 812.2
click at [63, 515] on div "Analysis Settings Project Name [GEOGRAPHIC_DATA] Puppies Allowed Domains https:…" at bounding box center [805, 365] width 1519 height 439
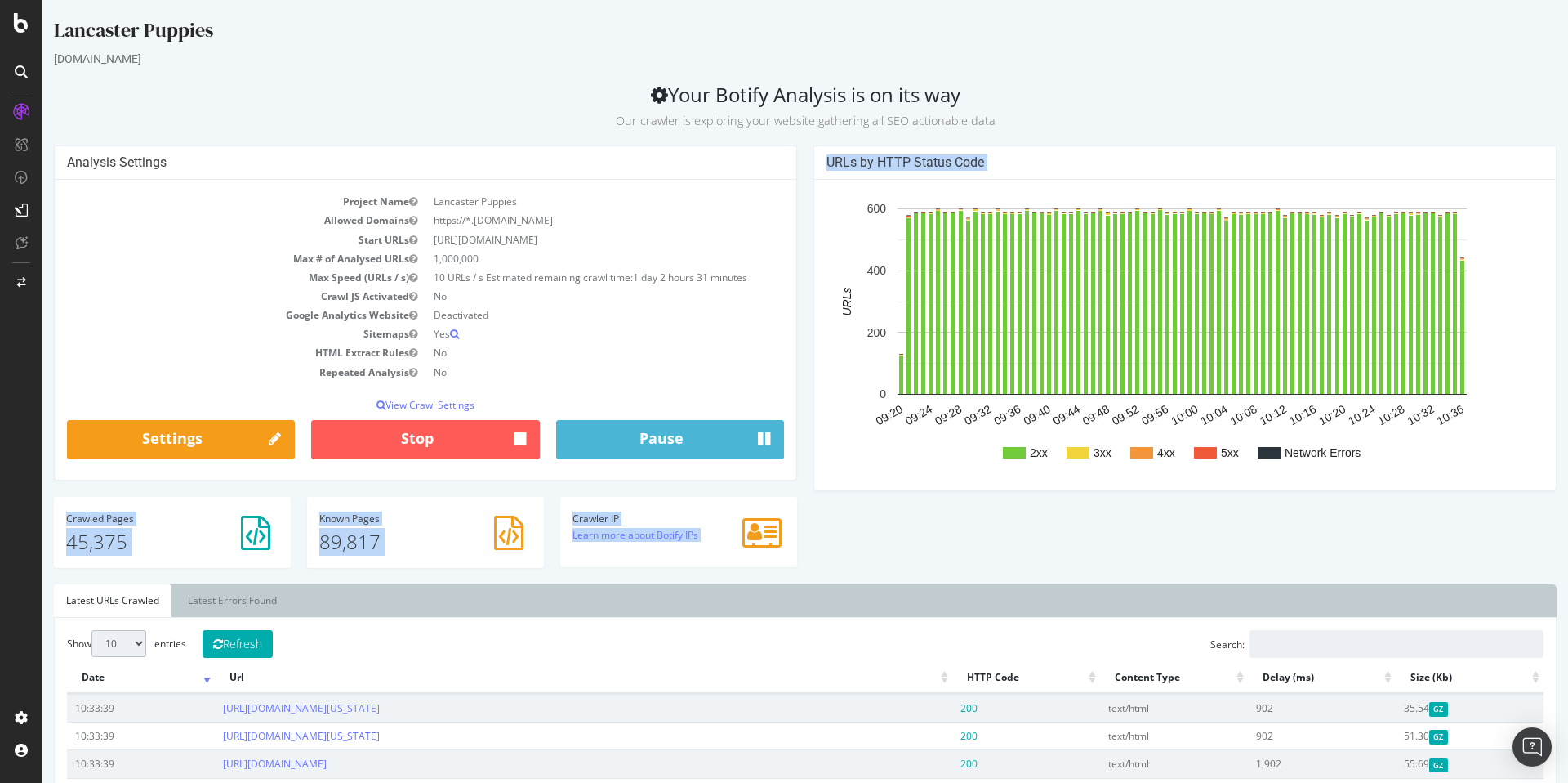
click at [63, 515] on div "Crawled Pages 45,375" at bounding box center [172, 532] width 237 height 71
drag, startPoint x: 63, startPoint y: 515, endPoint x: 819, endPoint y: 543, distance: 756.5
click at [819, 543] on div "Analysis Settings Project Name [GEOGRAPHIC_DATA] Puppies Allowed Domains https:…" at bounding box center [805, 365] width 1519 height 439
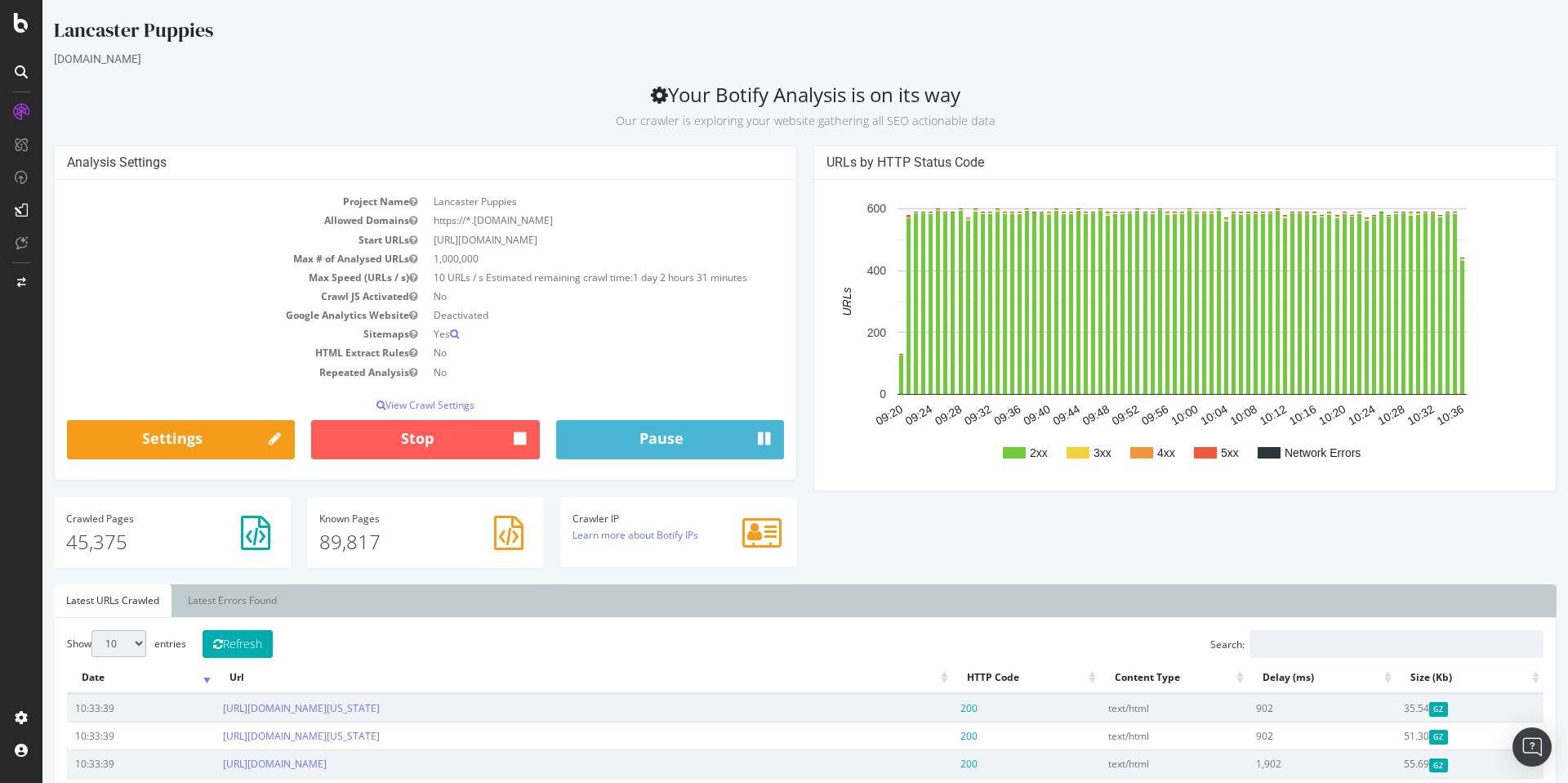
drag, startPoint x: 823, startPoint y: 543, endPoint x: 35, endPoint y: 523, distance: 788.3
click at [82, 502] on div "Crawled Pages 45,375" at bounding box center [172, 532] width 237 height 71
drag, startPoint x: 71, startPoint y: 500, endPoint x: 789, endPoint y: 534, distance: 718.8
click at [789, 534] on div "Analysis Settings Project Name [GEOGRAPHIC_DATA] Puppies Allowed Domains https:…" at bounding box center [426, 365] width 760 height 439
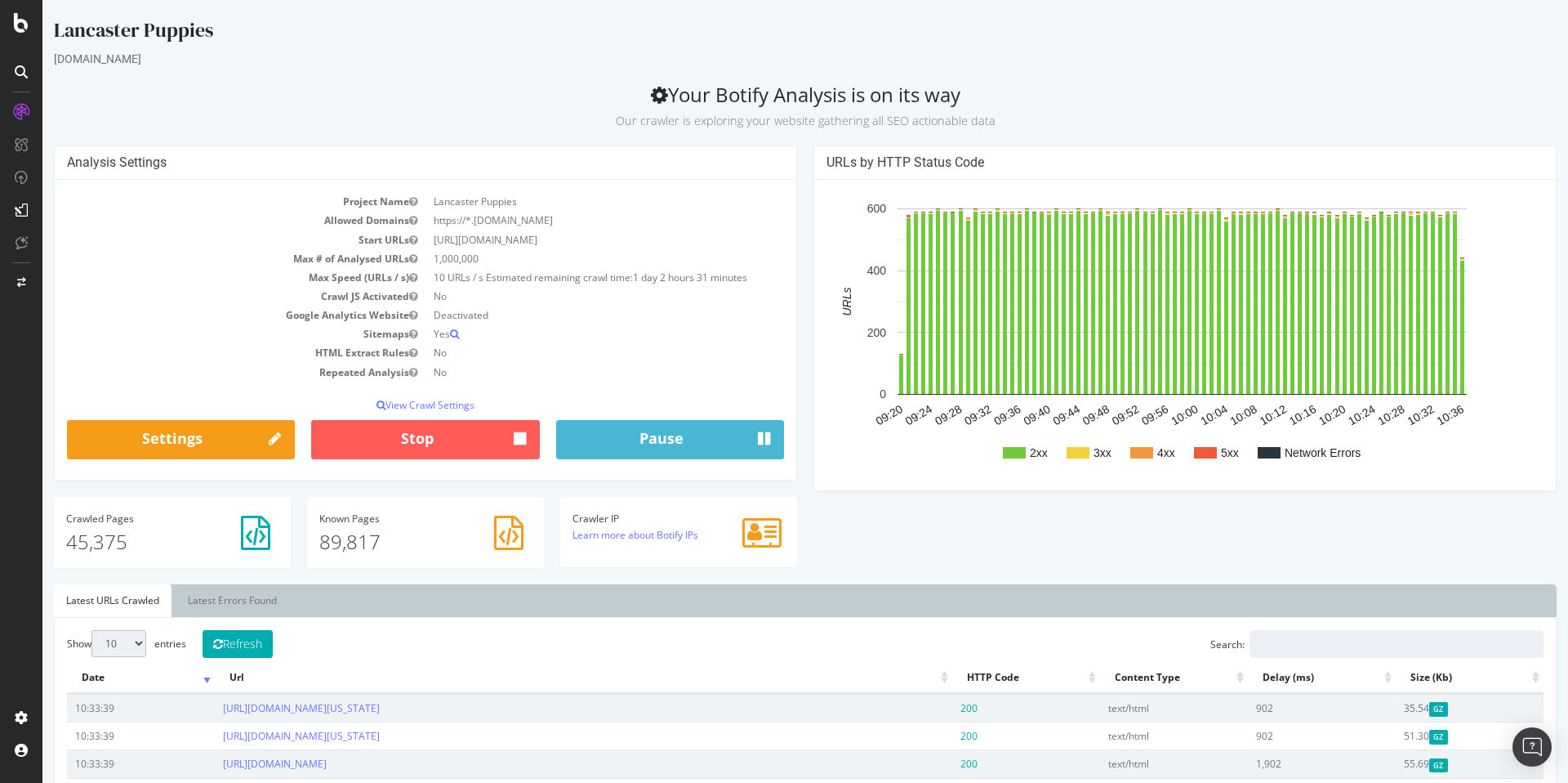
click at [811, 541] on div "Analysis Settings Project Name [GEOGRAPHIC_DATA] Puppies Allowed Domains https:…" at bounding box center [805, 365] width 1519 height 439
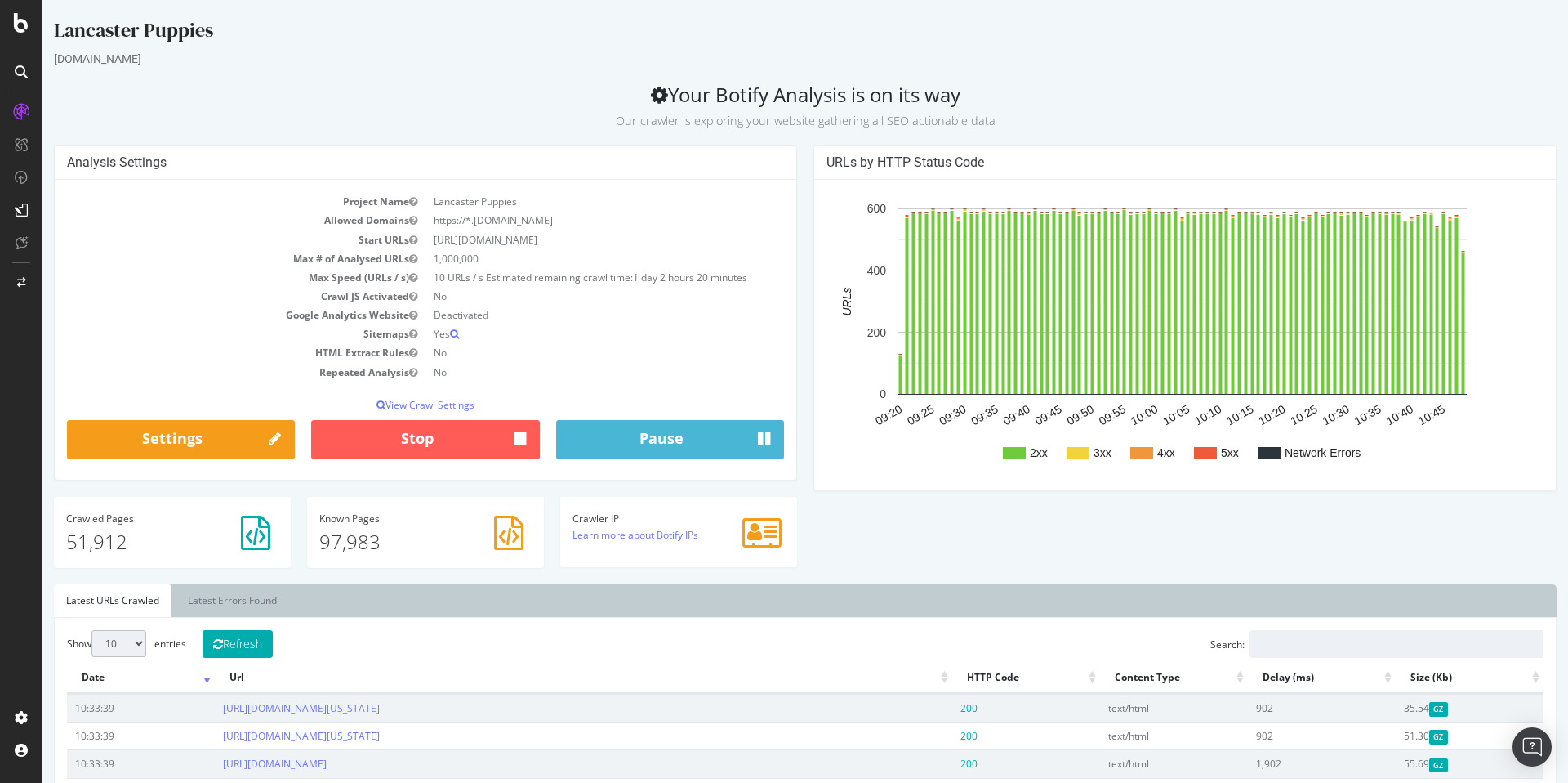
click at [1099, 46] on div "Lancaster Puppies" at bounding box center [805, 33] width 1503 height 34
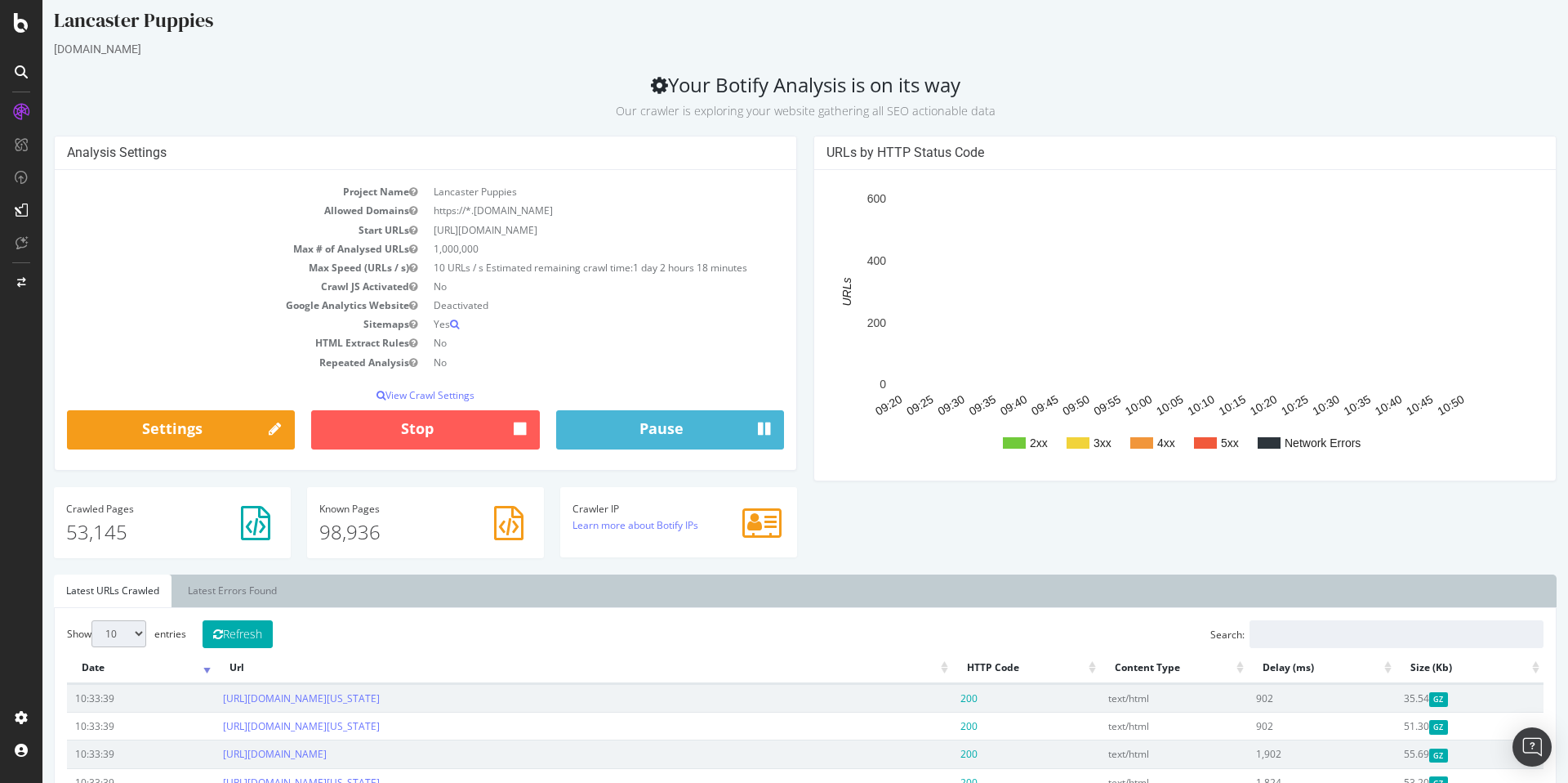
scroll to position [31, 0]
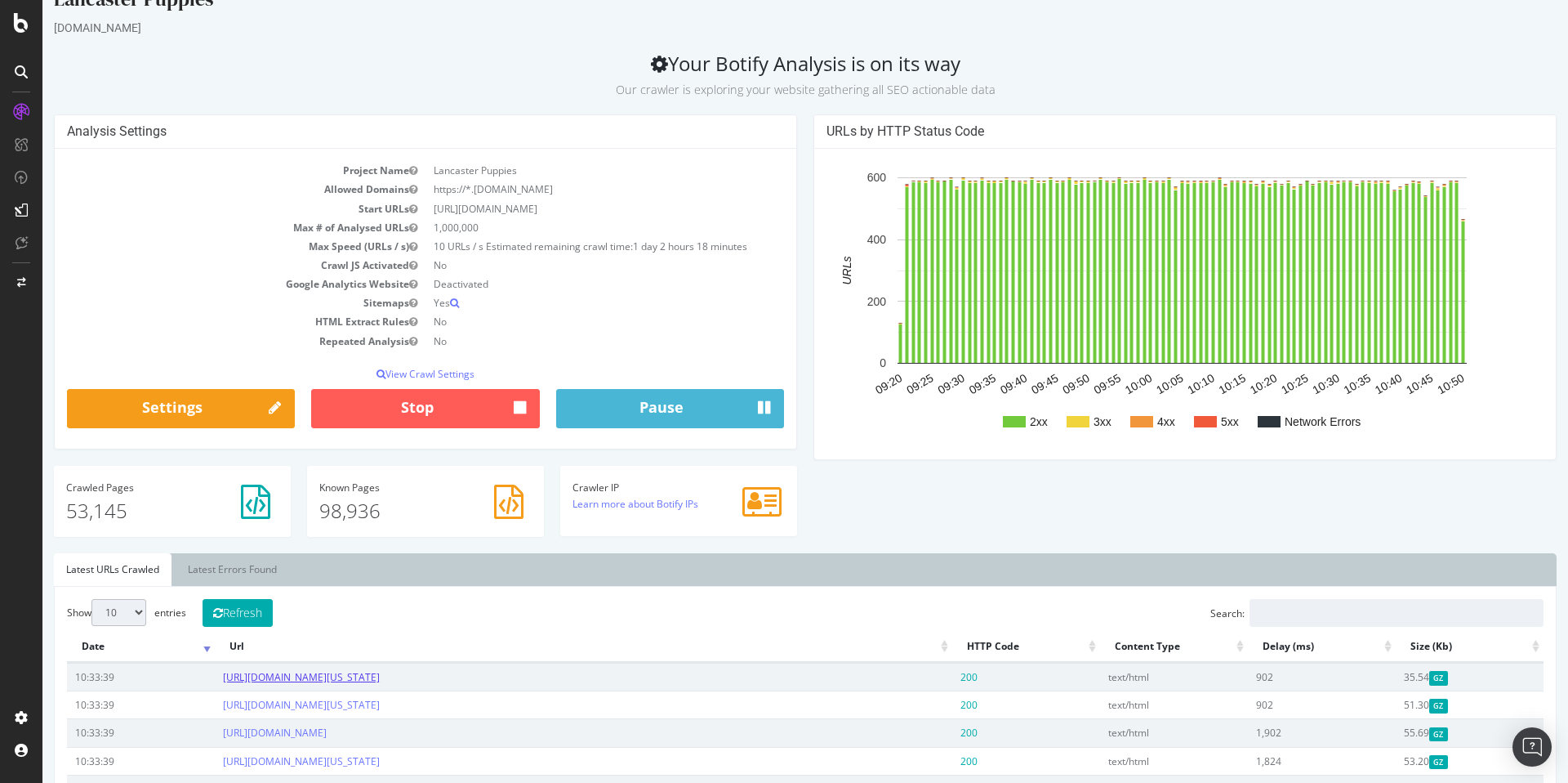
click at [379, 679] on link "[URL][DOMAIN_NAME][US_STATE]" at bounding box center [302, 677] width 157 height 14
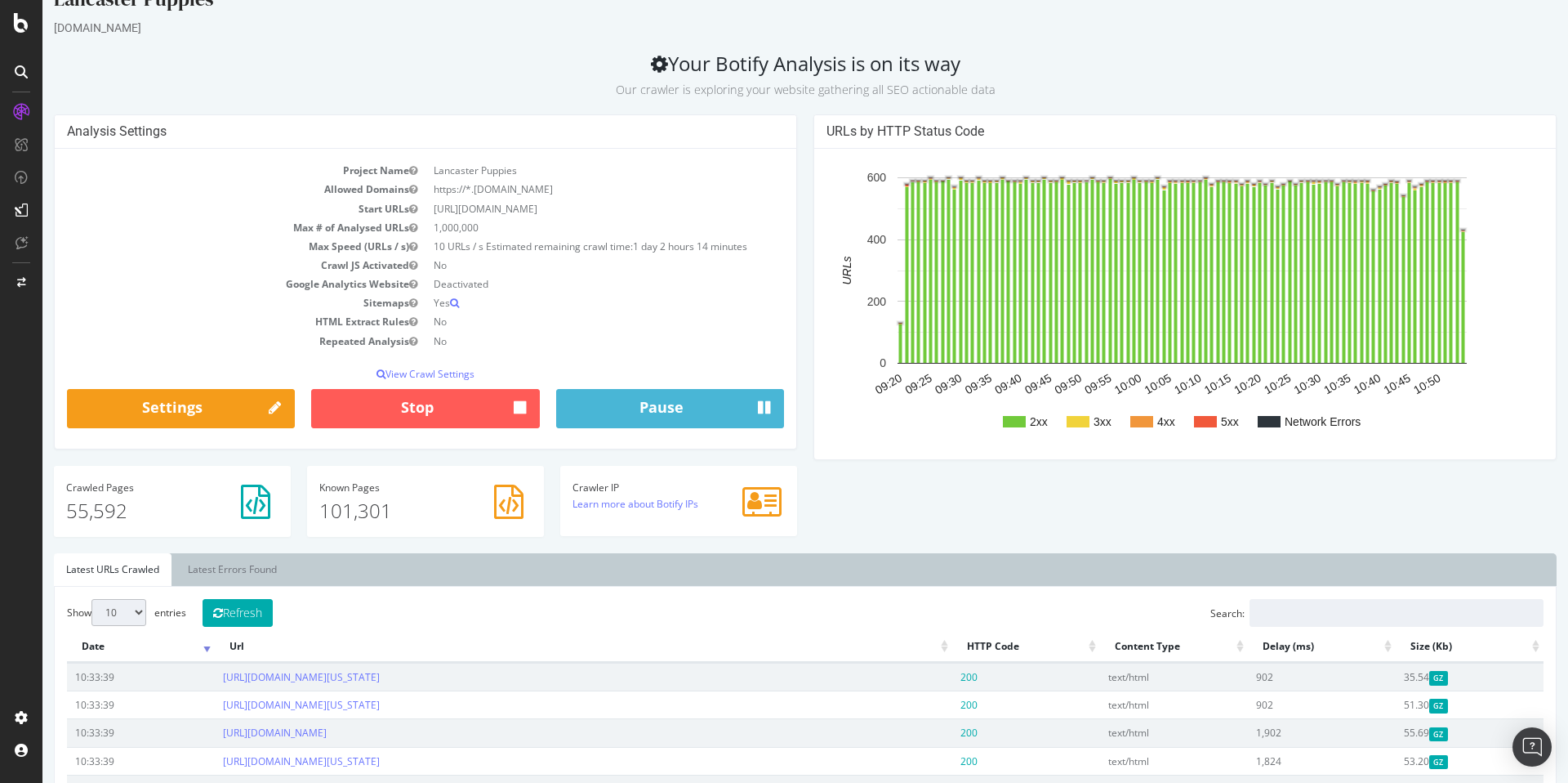
click at [1323, 424] on text "Network Errors" at bounding box center [1322, 421] width 76 height 13
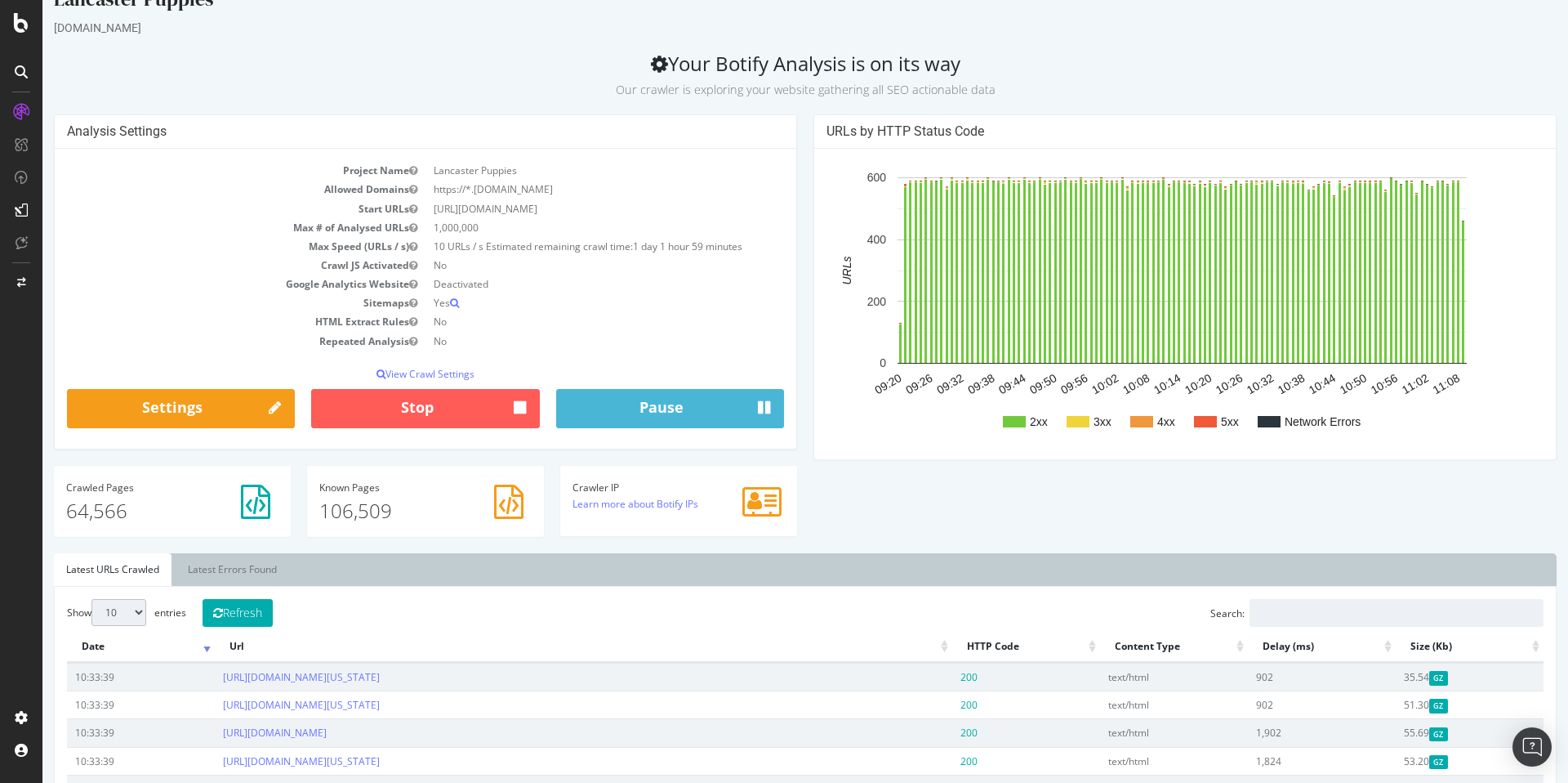
click at [1266, 62] on h2 "Your Botify Analysis is on its way Our crawler is exploring your website gather…" at bounding box center [805, 75] width 1503 height 46
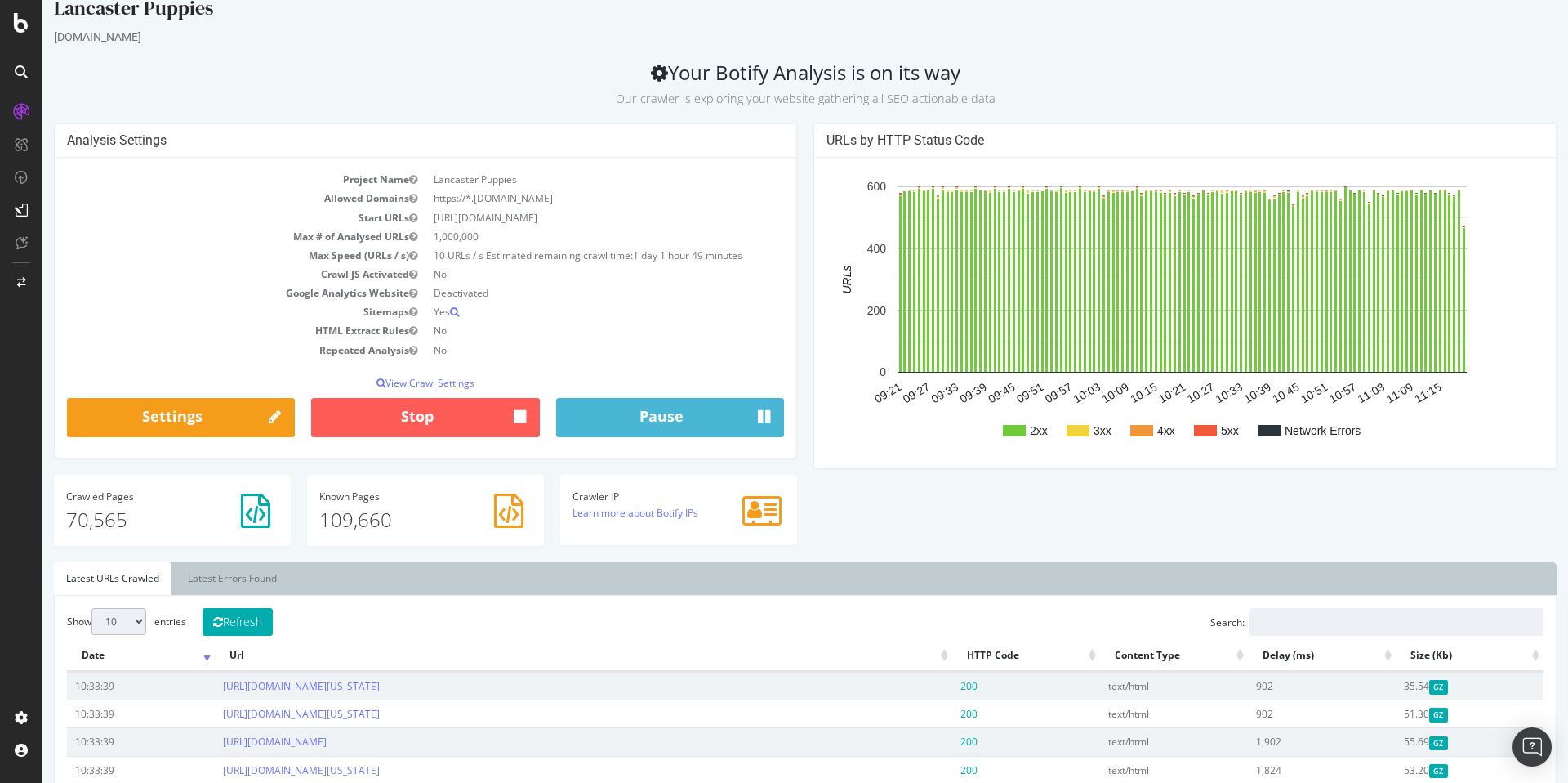
scroll to position [0, 0]
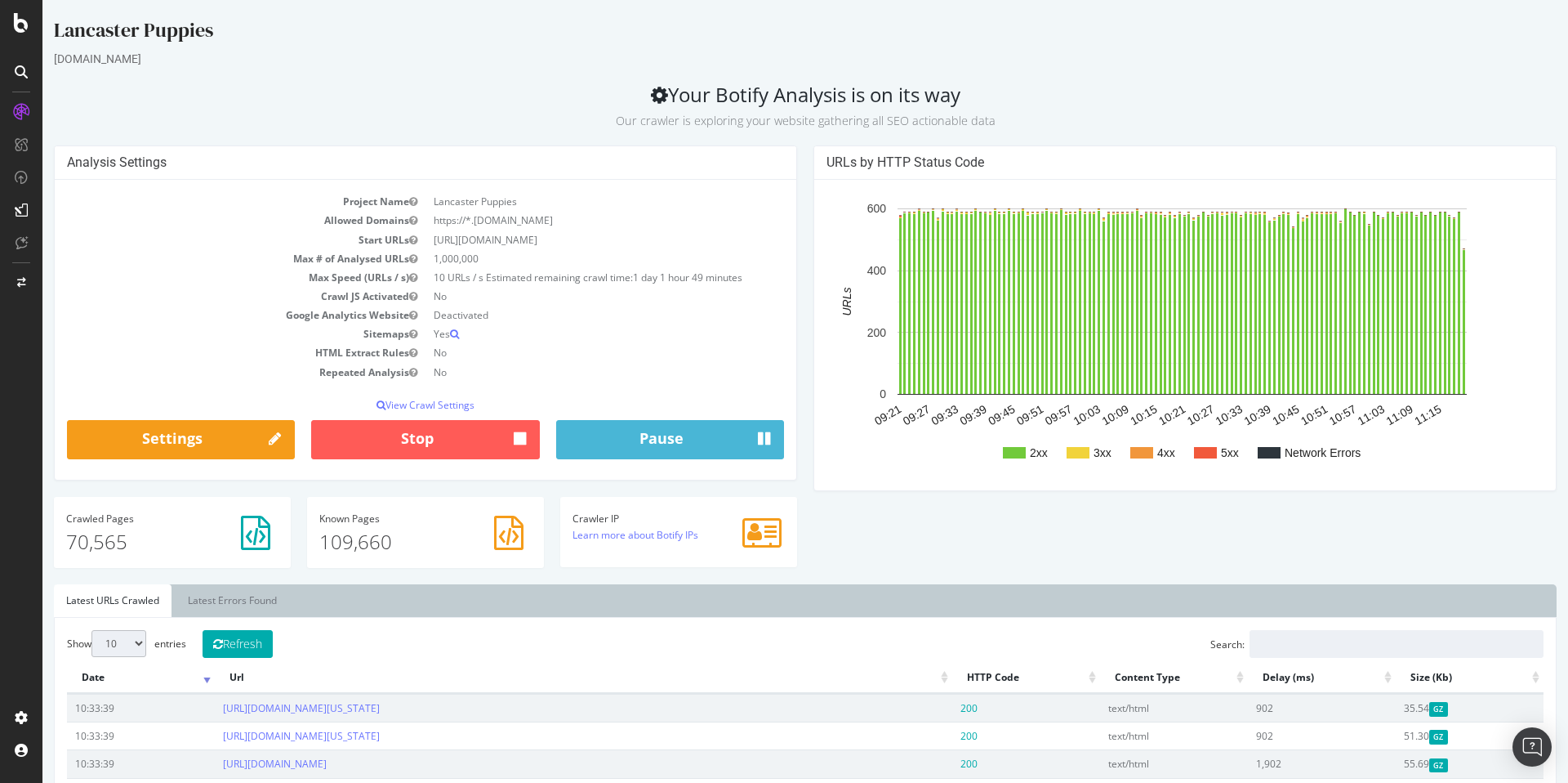
click at [1093, 93] on h2 "Your Botify Analysis is on its way Our crawler is exploring your website gather…" at bounding box center [805, 106] width 1503 height 46
drag, startPoint x: 967, startPoint y: 56, endPoint x: 1010, endPoint y: 95, distance: 58.1
click at [1010, 95] on h2 "Your Botify Analysis is on its way Our crawler is exploring your website gather…" at bounding box center [805, 106] width 1503 height 46
drag, startPoint x: 999, startPoint y: 83, endPoint x: 636, endPoint y: 60, distance: 363.7
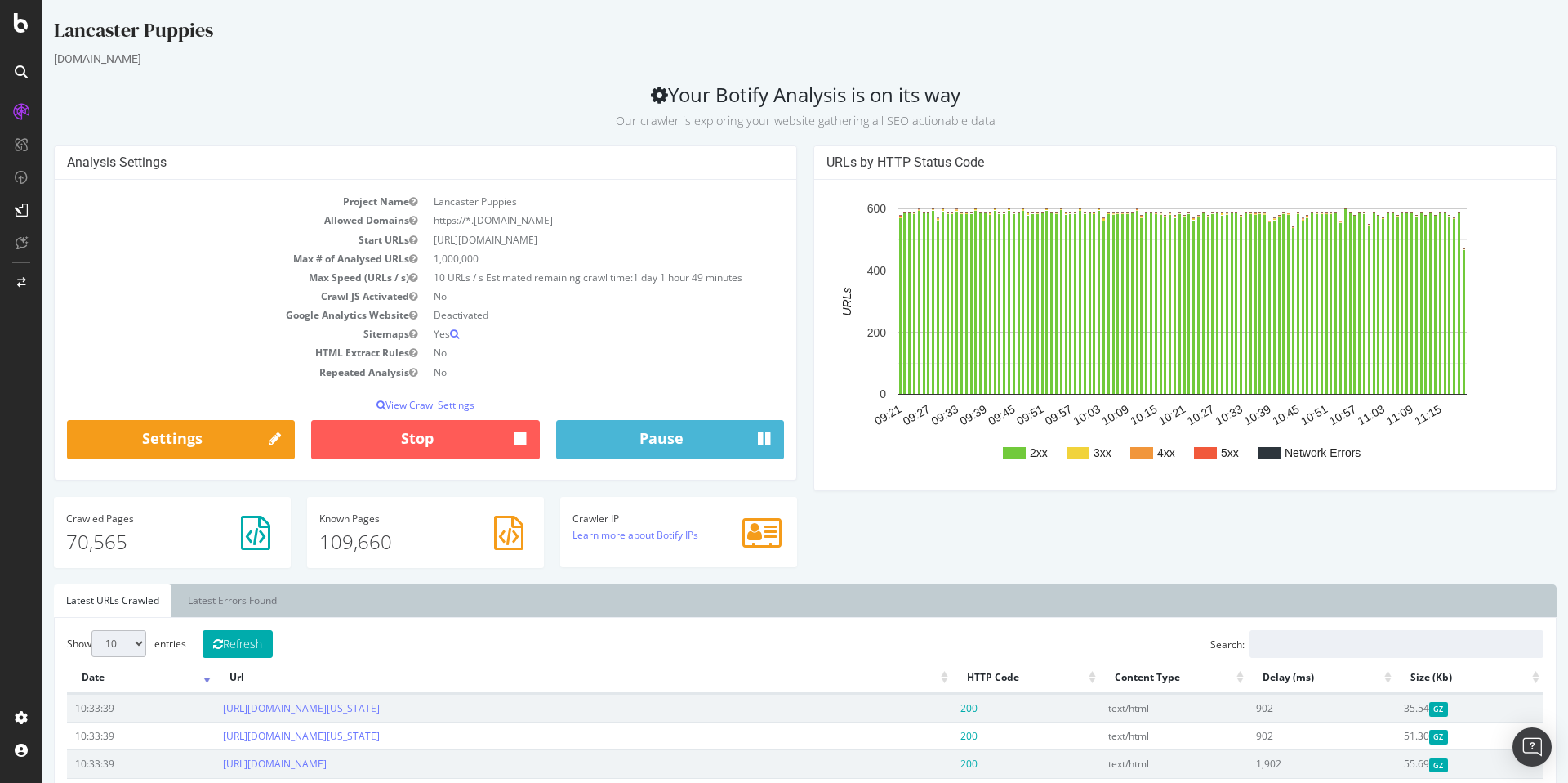
drag, startPoint x: 642, startPoint y: 60, endPoint x: 983, endPoint y: 84, distance: 341.8
click at [987, 99] on h2 "Your Botify Analysis is on its way Our crawler is exploring your website gather…" at bounding box center [805, 106] width 1503 height 46
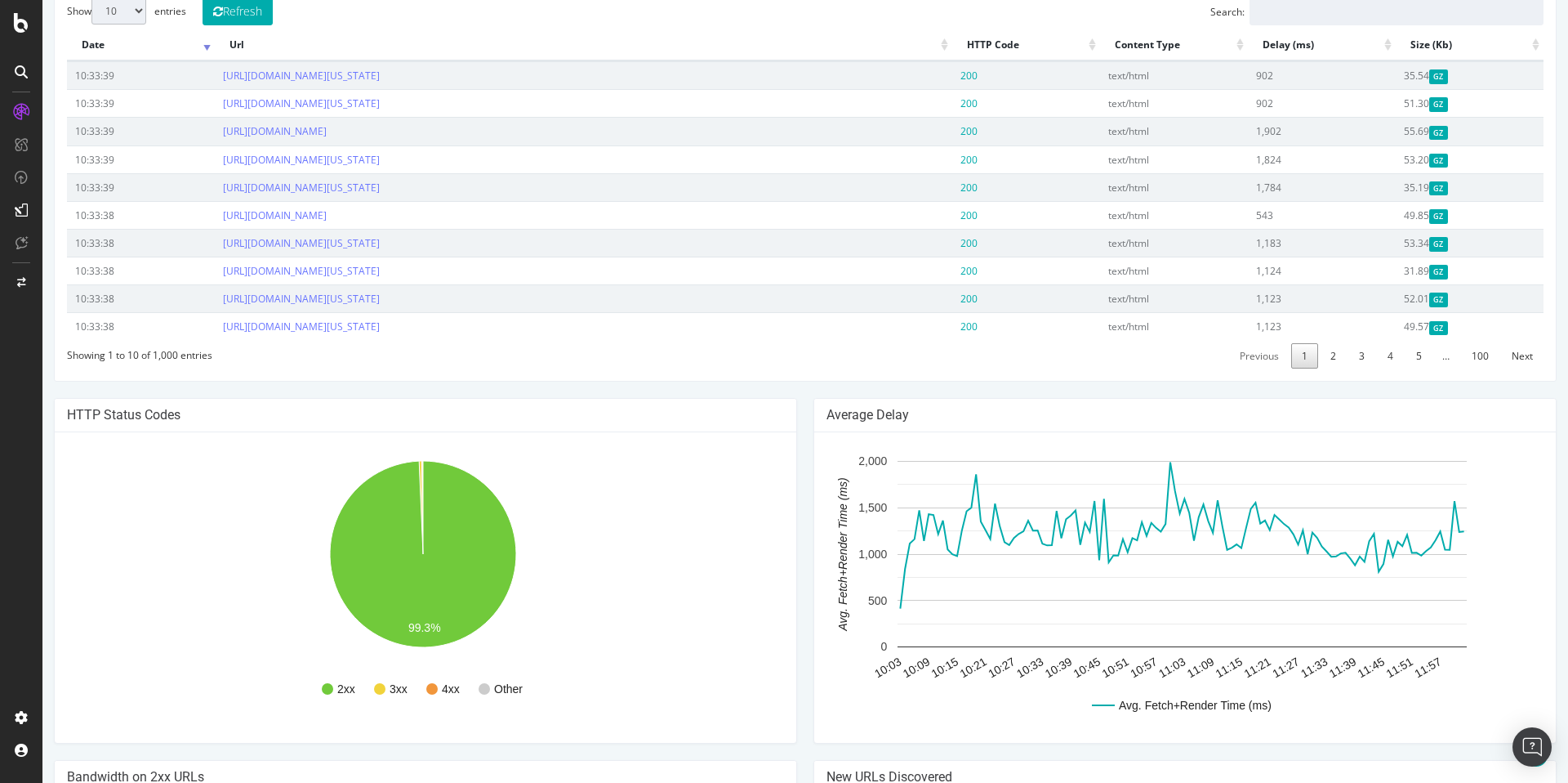
scroll to position [623, 0]
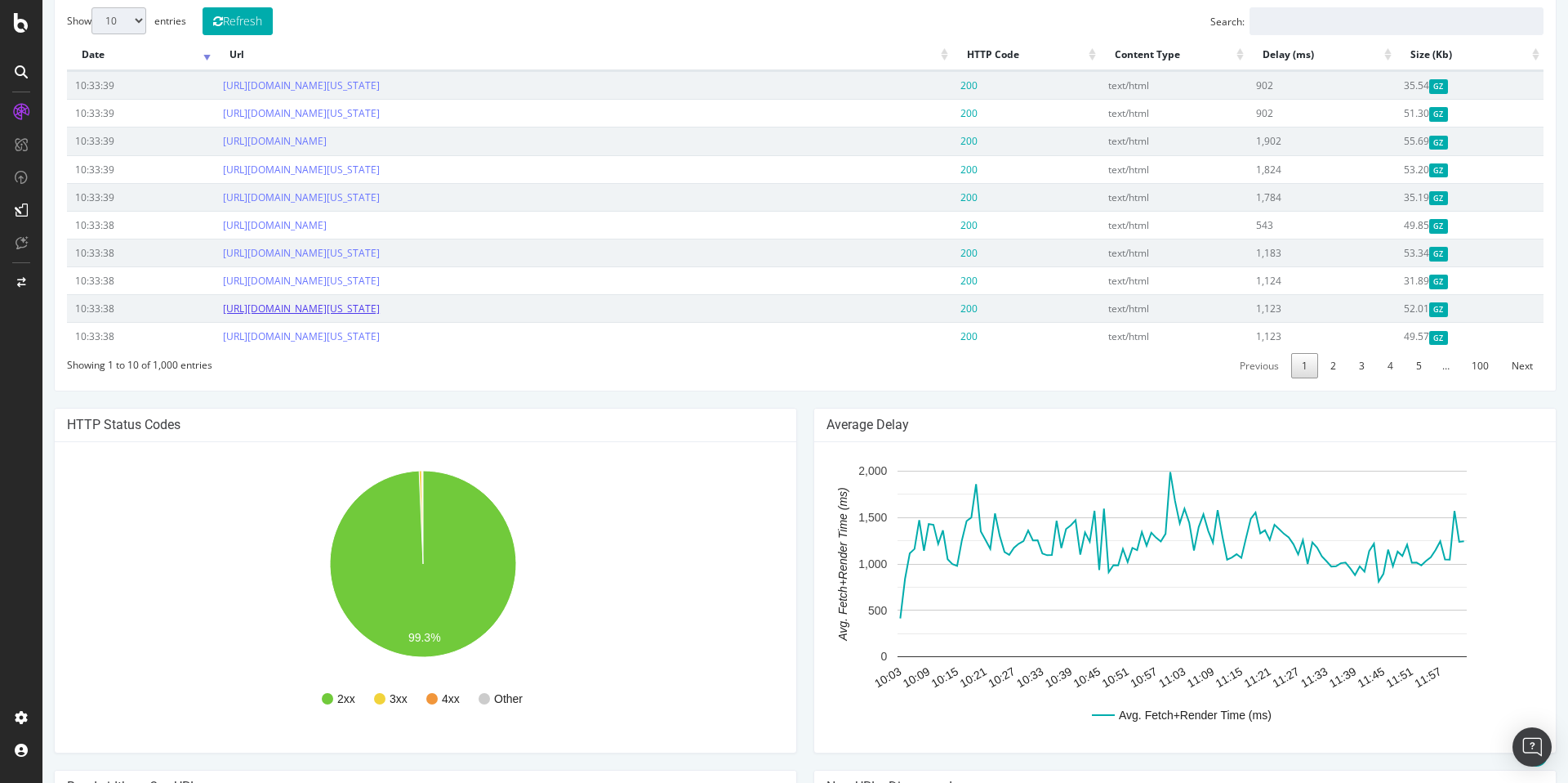
click at [379, 309] on link "[URL][DOMAIN_NAME][US_STATE]" at bounding box center [302, 309] width 157 height 14
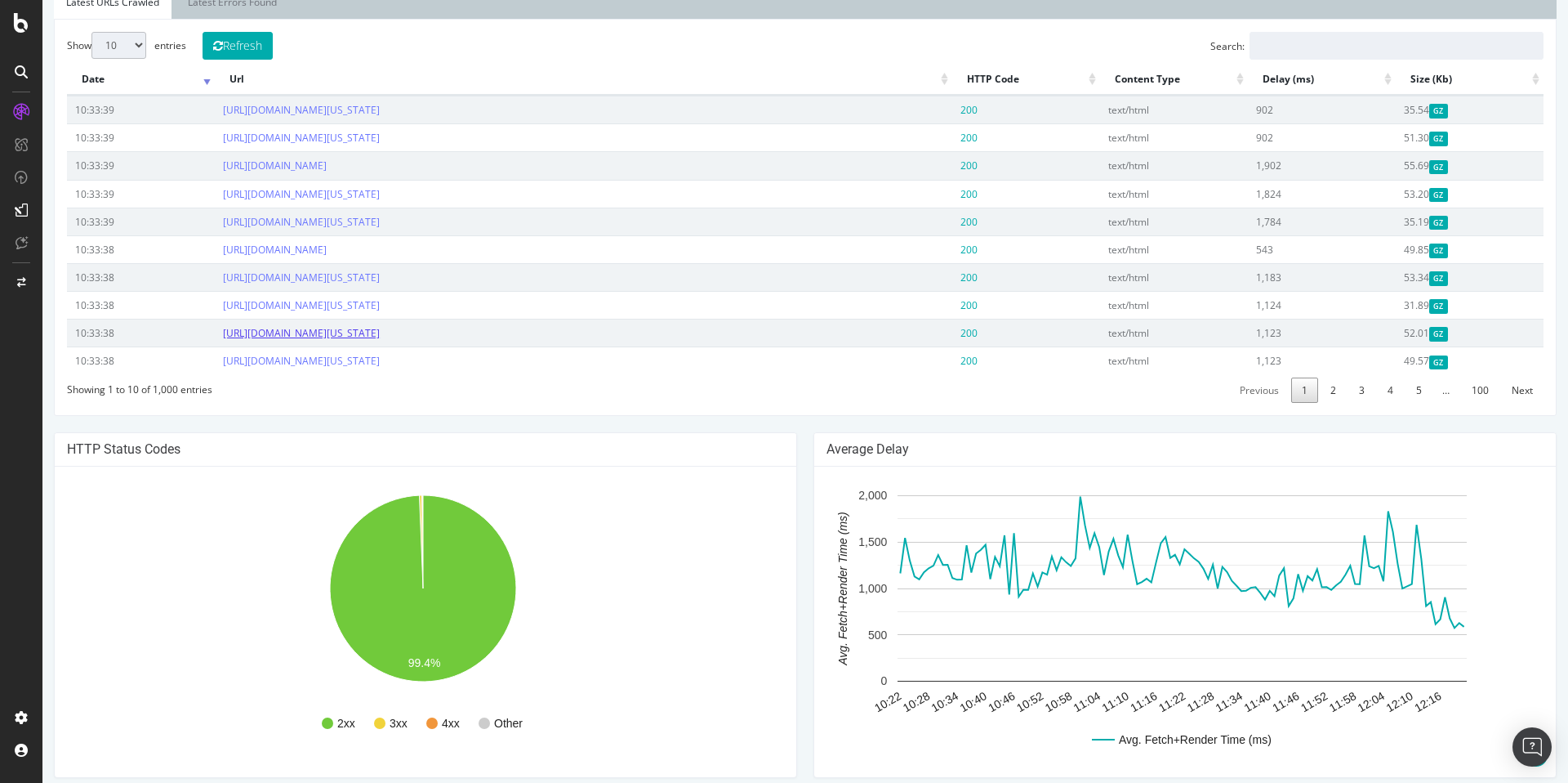
scroll to position [683, 0]
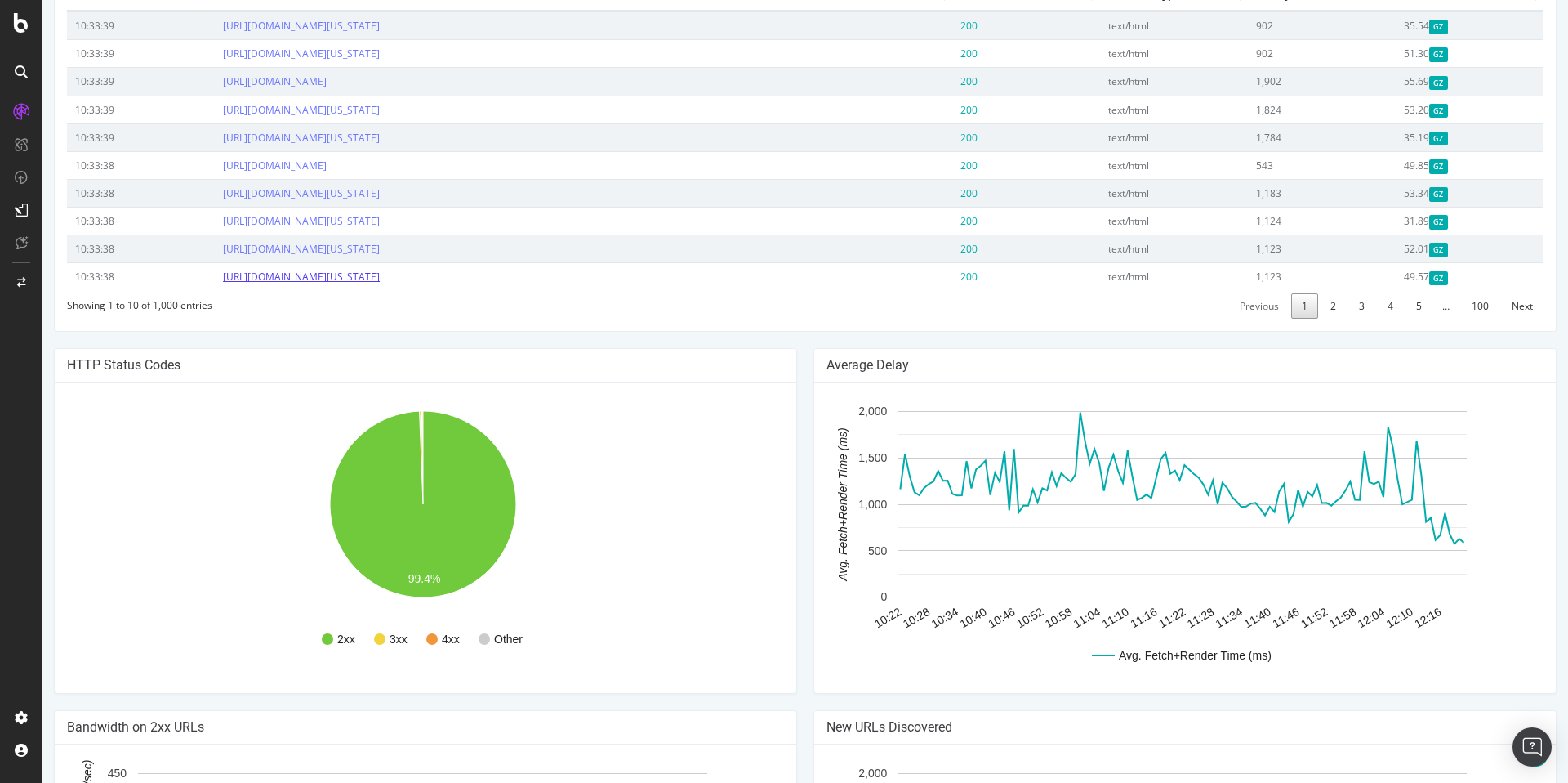
click at [379, 274] on link "[URL][DOMAIN_NAME][US_STATE]" at bounding box center [302, 276] width 157 height 14
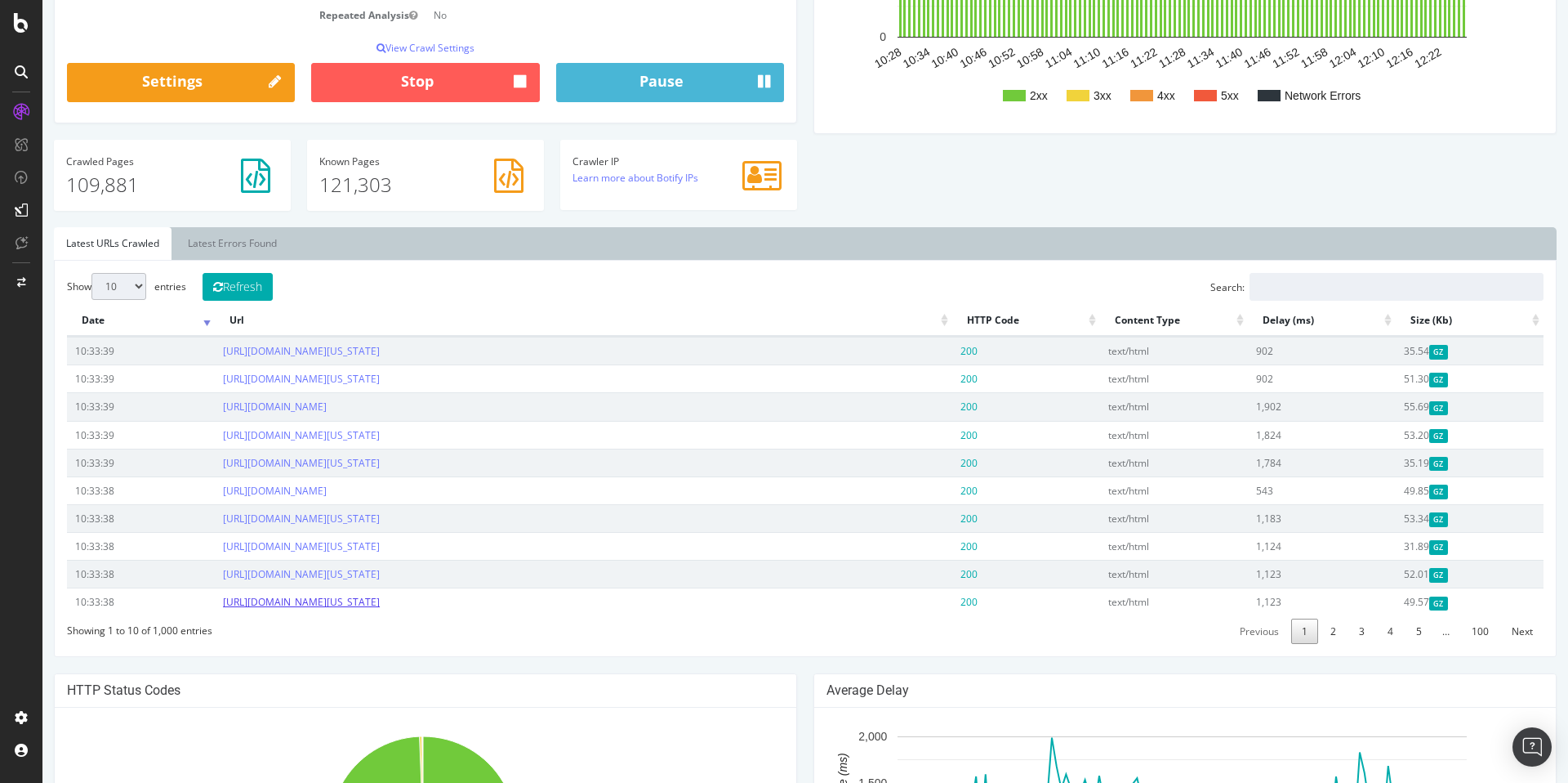
scroll to position [0, 0]
